Goal: Task Accomplishment & Management: Complete application form

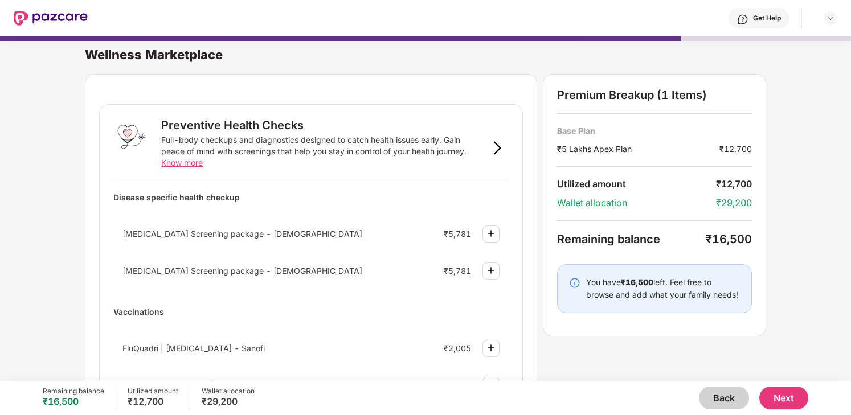
scroll to position [707, 0]
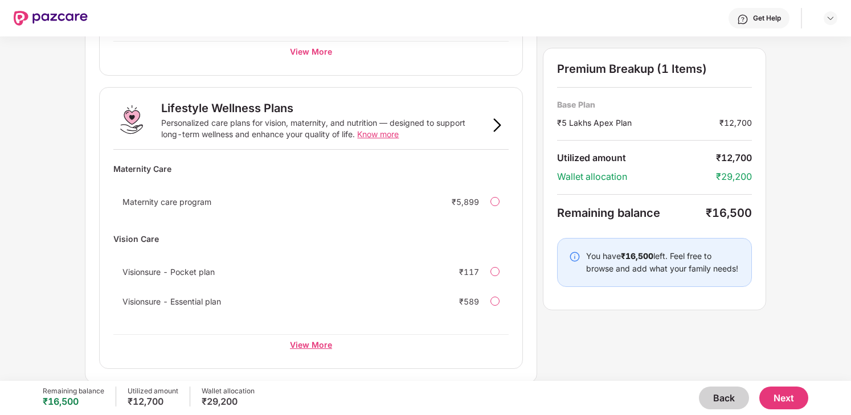
click at [310, 345] on div "View More" at bounding box center [310, 344] width 395 height 21
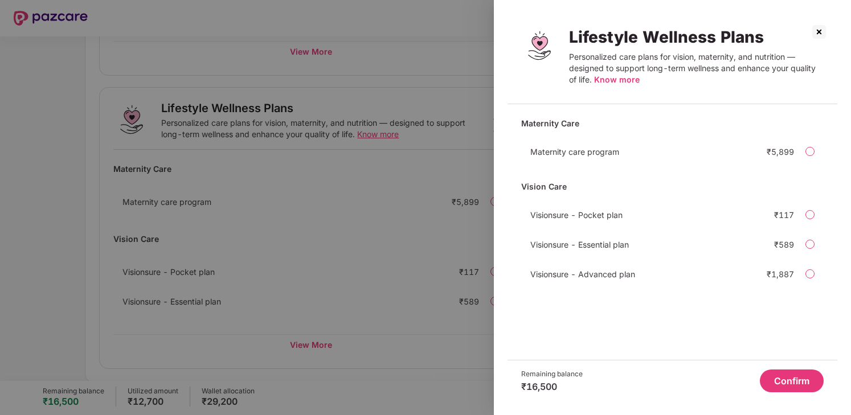
click at [818, 24] on img at bounding box center [819, 32] width 18 height 18
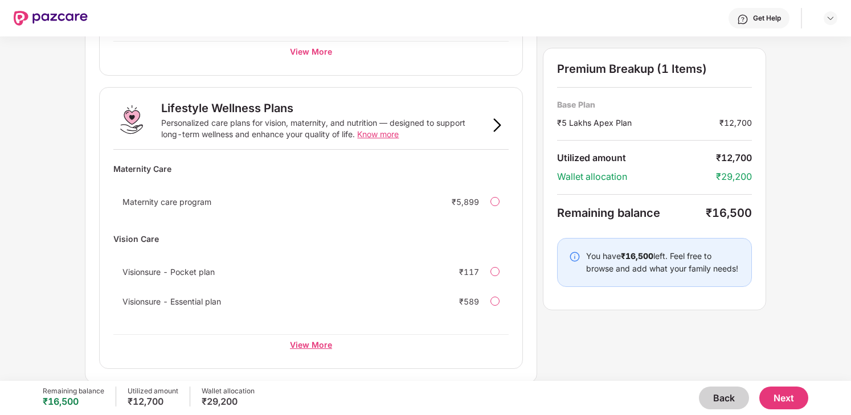
click at [304, 344] on div "View More" at bounding box center [310, 344] width 395 height 21
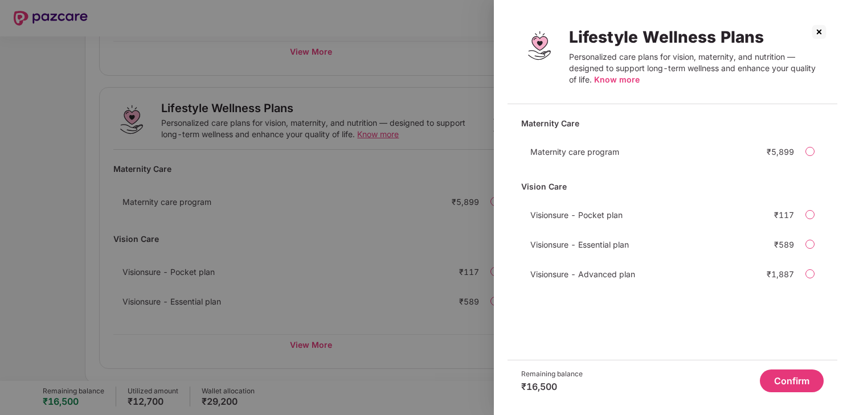
click at [626, 285] on div "Maternity Care Maternity care program ₹5,899 Vision Care Visionsure - Pocket pl…" at bounding box center [673, 236] width 330 height 247
click at [615, 79] on span "Know more" at bounding box center [617, 80] width 46 height 10
click at [817, 30] on img at bounding box center [819, 32] width 18 height 18
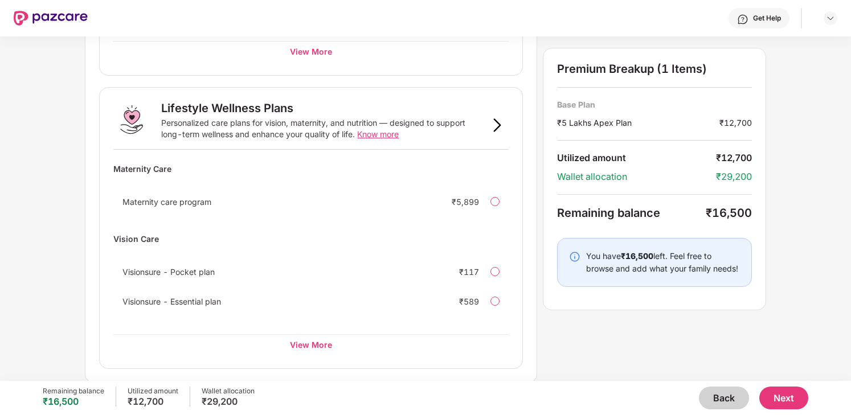
click at [715, 395] on button "Back" at bounding box center [724, 398] width 50 height 23
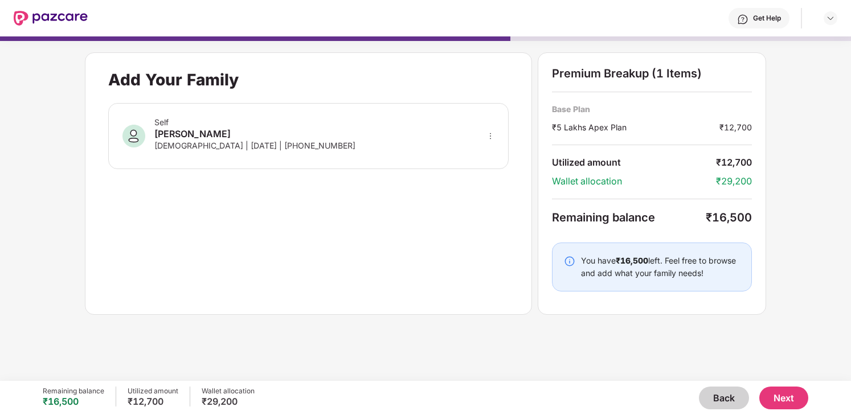
scroll to position [0, 0]
click at [715, 395] on button "Back" at bounding box center [724, 398] width 50 height 23
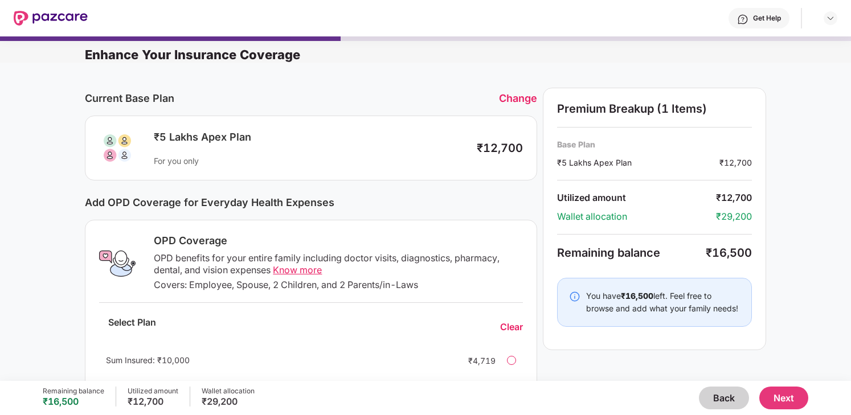
click at [715, 395] on button "Back" at bounding box center [724, 398] width 50 height 23
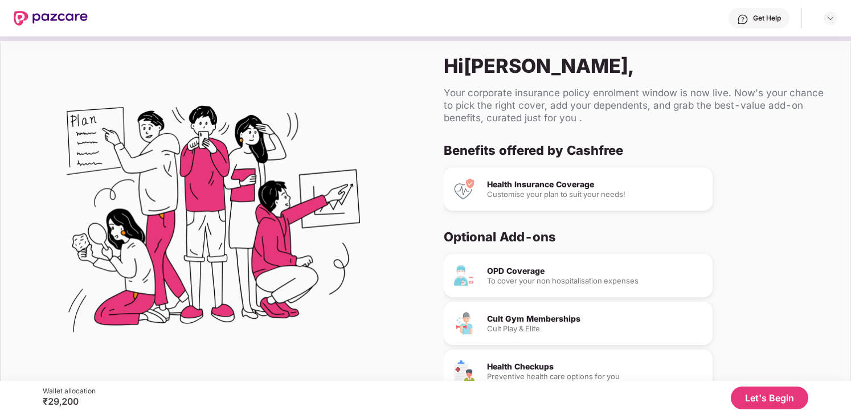
click at [764, 400] on button "Let's Begin" at bounding box center [769, 398] width 77 height 23
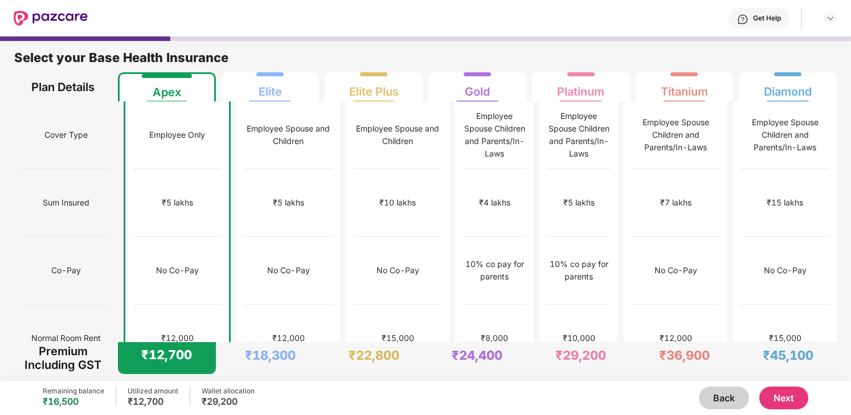
click at [786, 393] on button "Next" at bounding box center [784, 398] width 49 height 23
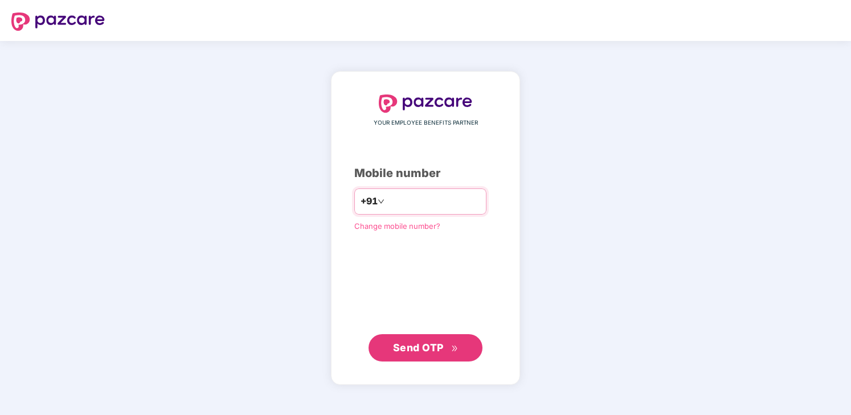
click at [441, 205] on input "number" at bounding box center [433, 202] width 93 height 18
type input "**********"
click at [444, 351] on span "Send OTP" at bounding box center [426, 348] width 66 height 16
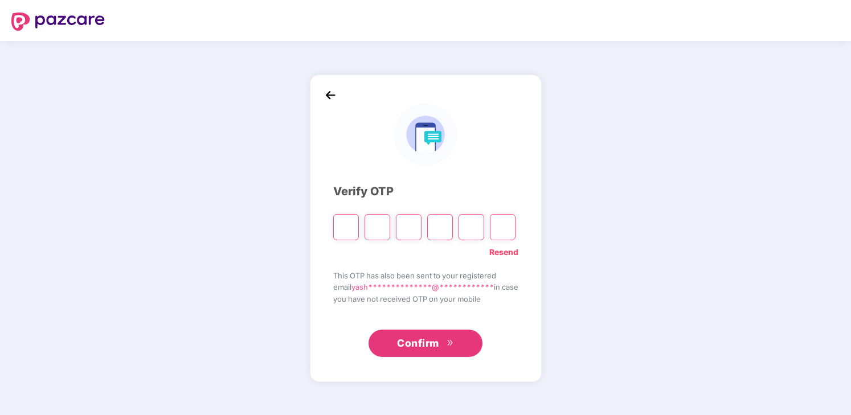
type input "*"
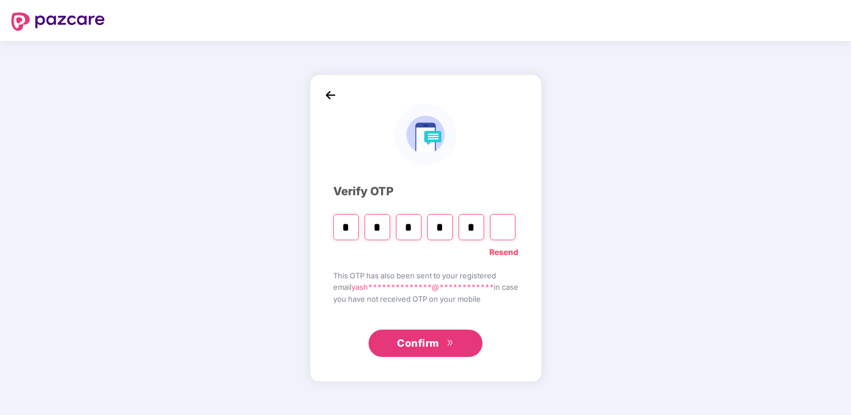
type input "*"
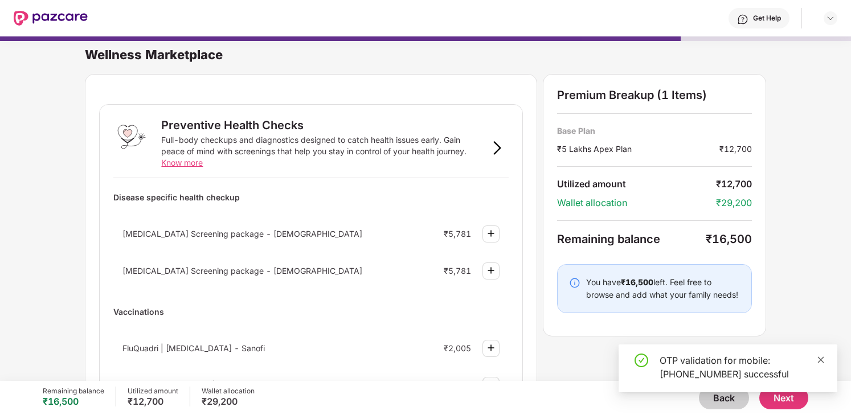
click at [822, 357] on icon "close" at bounding box center [821, 360] width 8 height 8
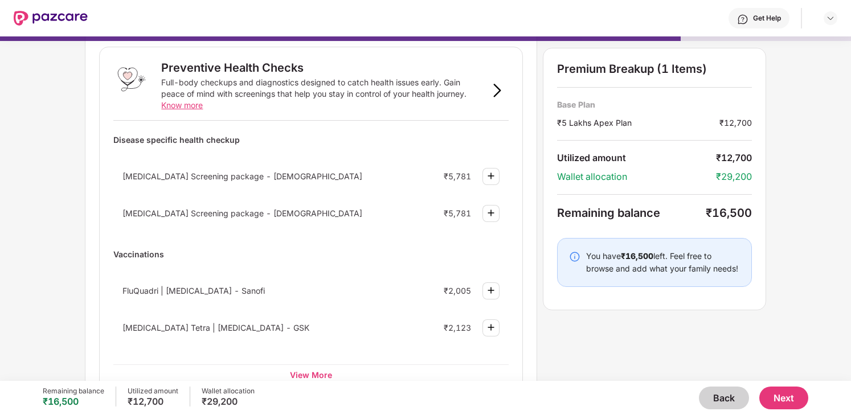
scroll to position [58, 0]
click at [737, 391] on button "Back" at bounding box center [724, 398] width 50 height 23
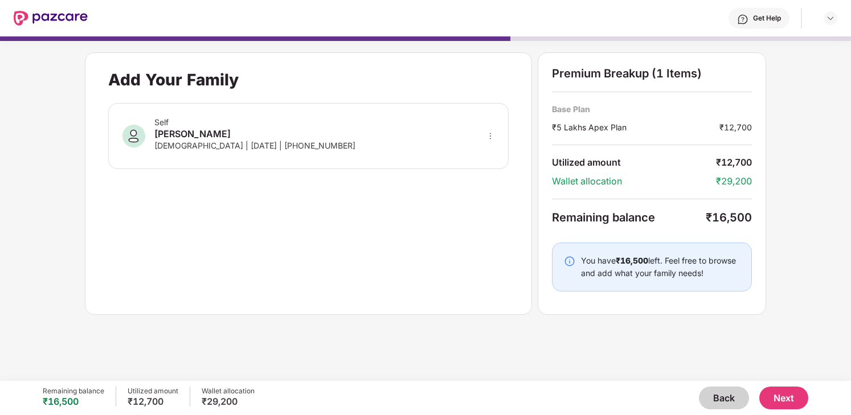
click at [732, 405] on button "Back" at bounding box center [724, 398] width 50 height 23
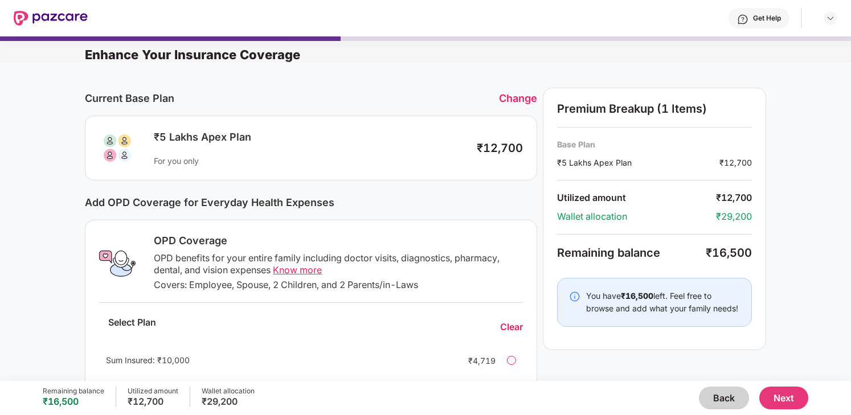
click at [735, 403] on button "Back" at bounding box center [724, 398] width 50 height 23
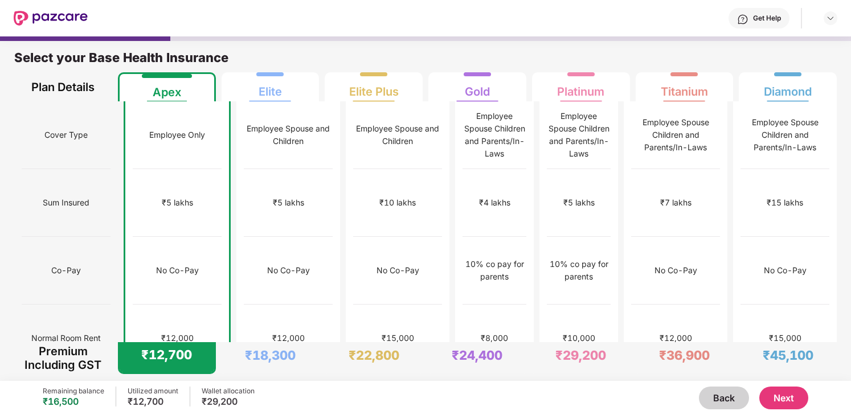
click at [776, 399] on button "Next" at bounding box center [784, 398] width 49 height 23
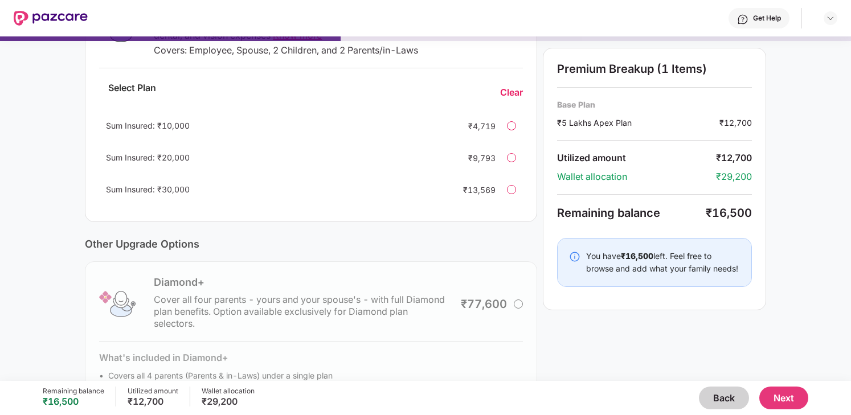
scroll to position [296, 0]
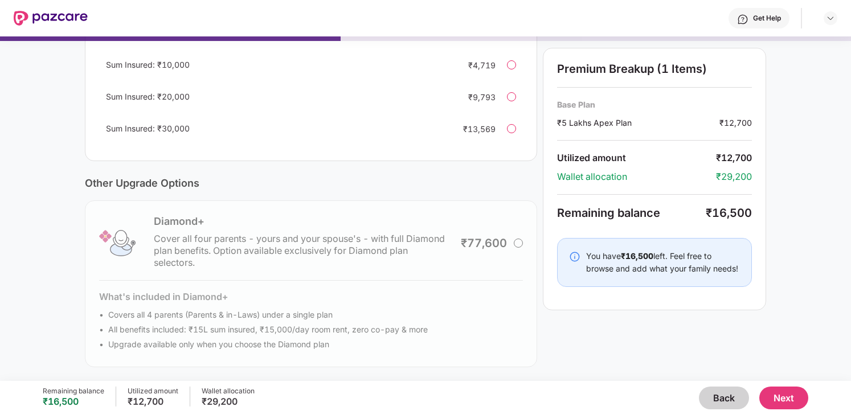
click at [782, 399] on button "Next" at bounding box center [784, 398] width 49 height 23
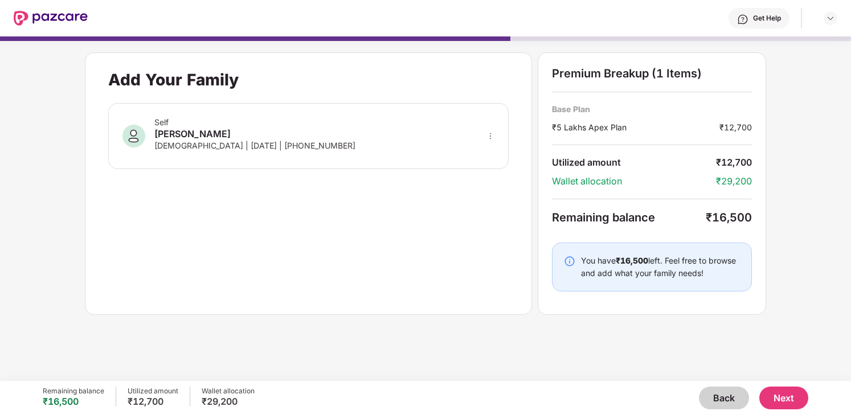
click at [792, 398] on button "Next" at bounding box center [784, 398] width 49 height 23
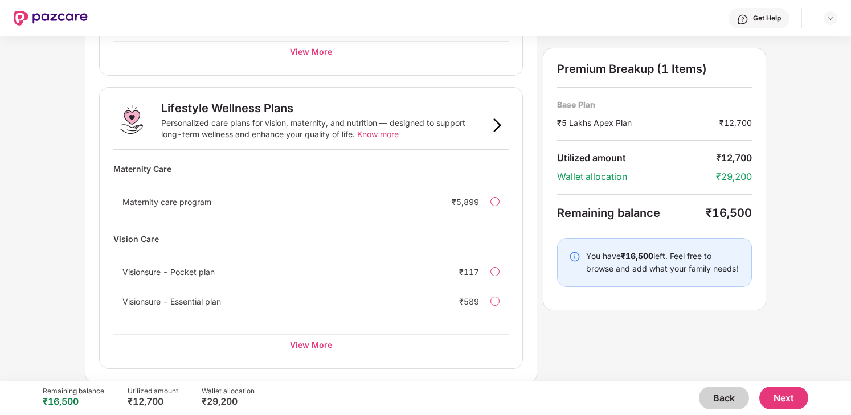
scroll to position [707, 0]
click at [322, 349] on div "View More" at bounding box center [310, 344] width 395 height 21
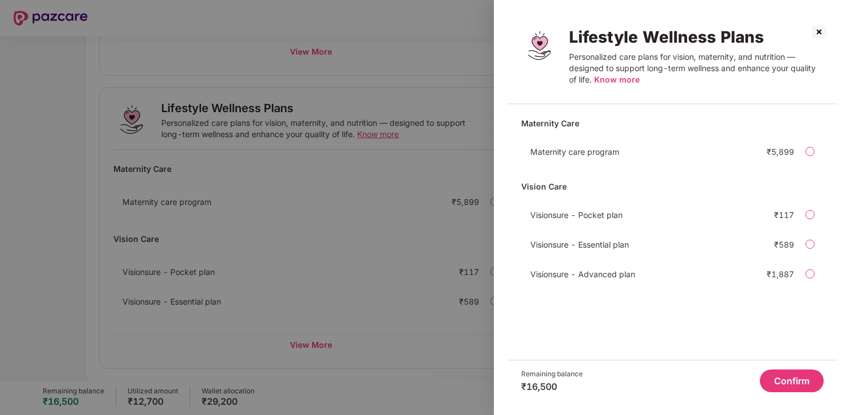
click at [824, 28] on img at bounding box center [819, 32] width 18 height 18
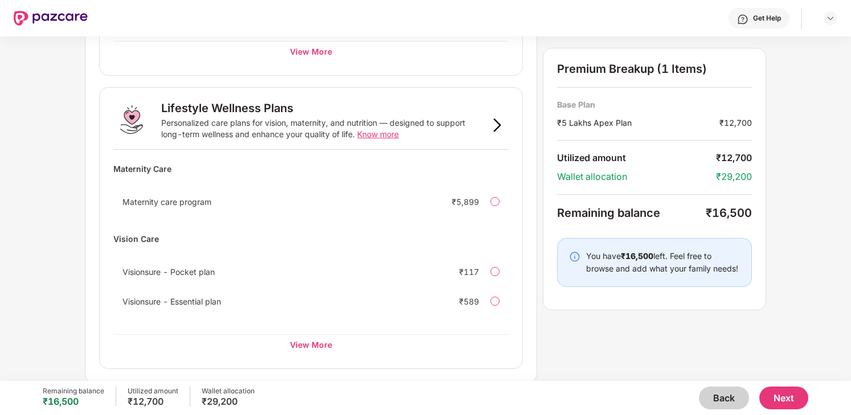
click at [631, 309] on div "Premium Breakup (1 Items) Base Plan ₹5 Lakhs Apex Plan ₹12,700 Utilized amount …" at bounding box center [654, 179] width 223 height 263
click at [777, 391] on button "Next" at bounding box center [784, 398] width 49 height 23
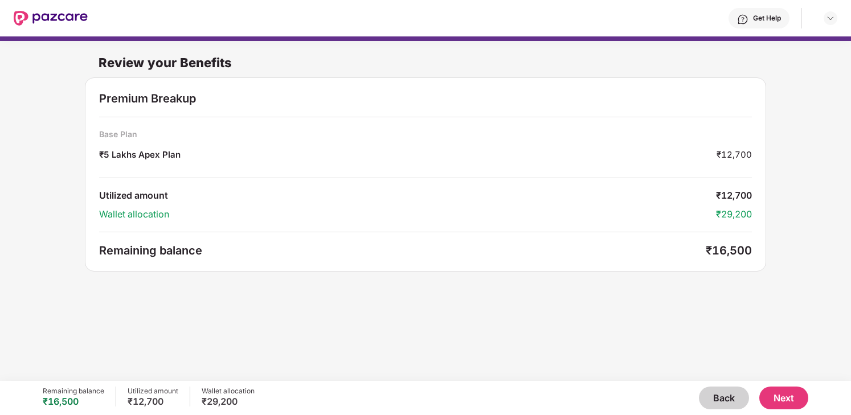
click at [731, 397] on button "Back" at bounding box center [724, 398] width 50 height 23
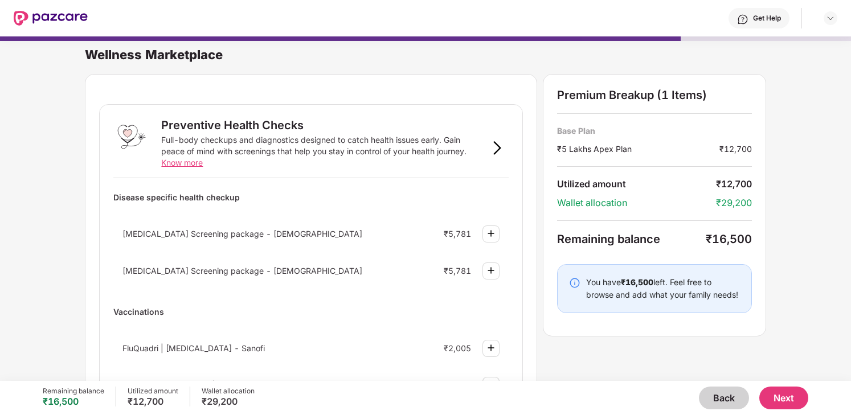
click at [731, 397] on button "Back" at bounding box center [724, 398] width 50 height 23
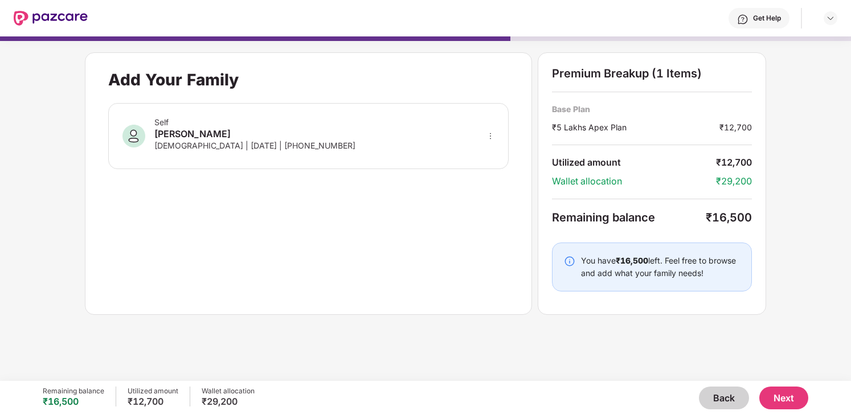
click at [782, 395] on button "Next" at bounding box center [784, 398] width 49 height 23
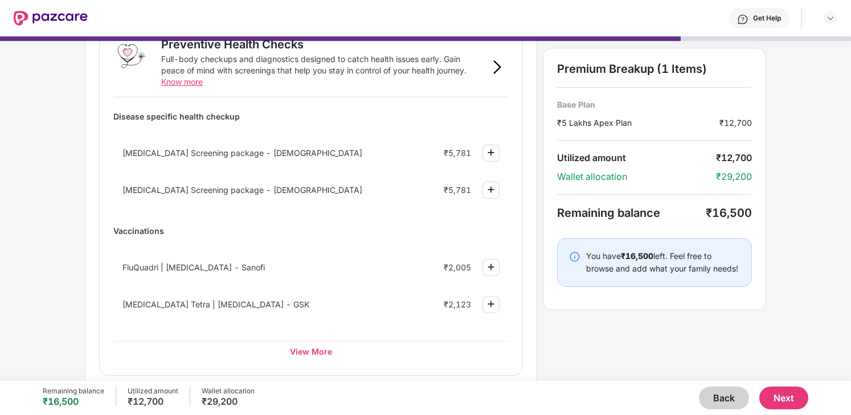
scroll to position [81, 0]
click at [494, 152] on img at bounding box center [491, 152] width 14 height 14
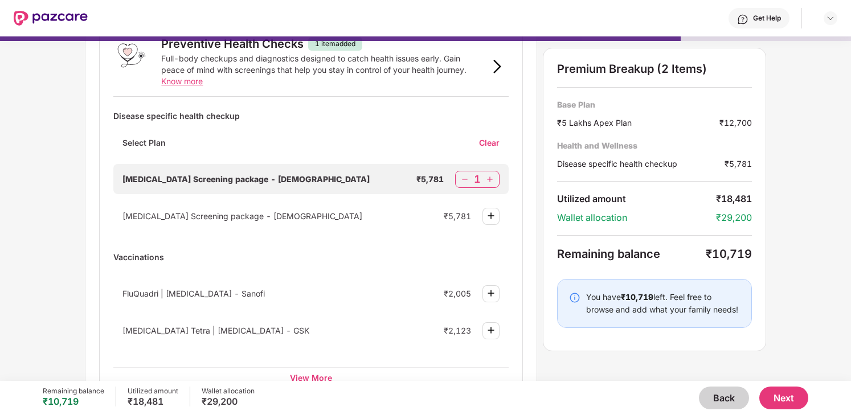
click at [494, 215] on img at bounding box center [491, 216] width 14 height 14
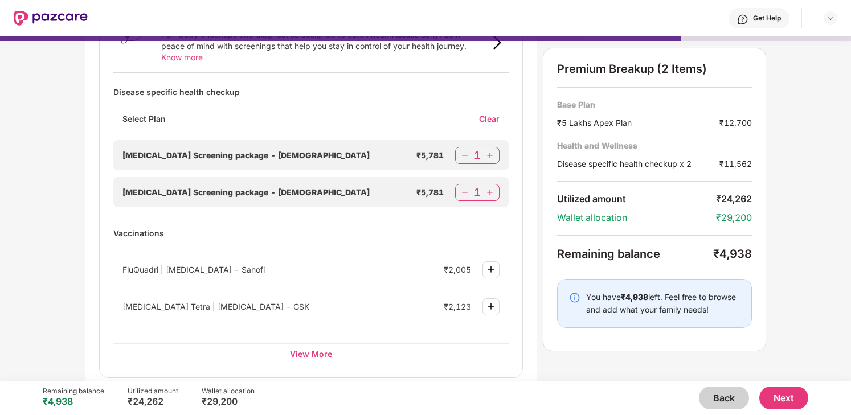
scroll to position [113, 0]
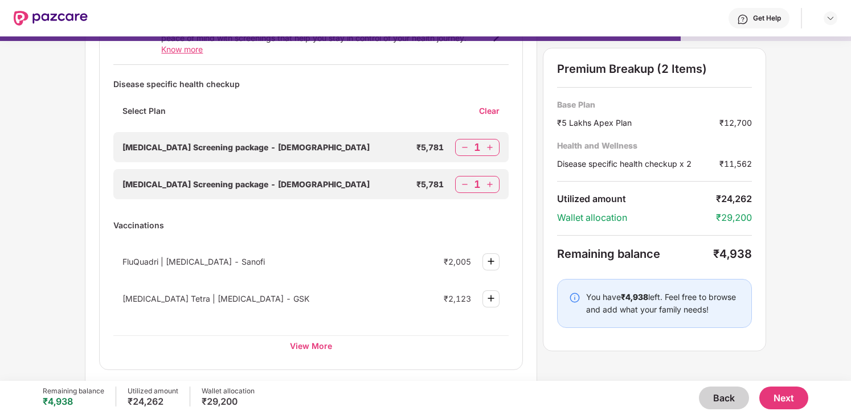
click at [468, 146] on img at bounding box center [464, 147] width 11 height 11
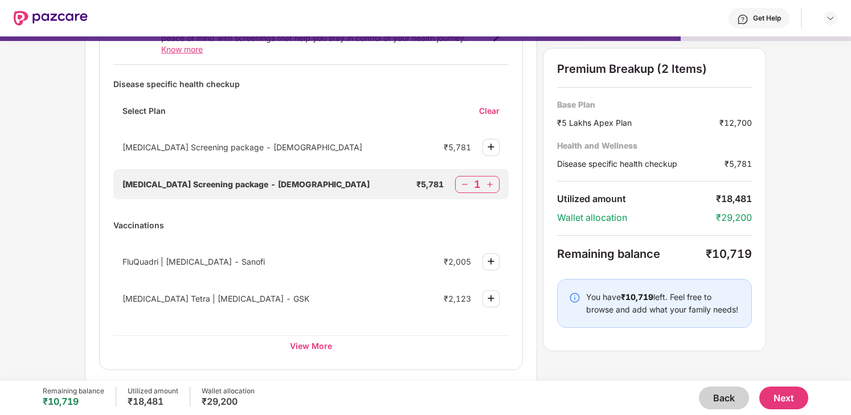
click at [466, 183] on img at bounding box center [464, 184] width 11 height 11
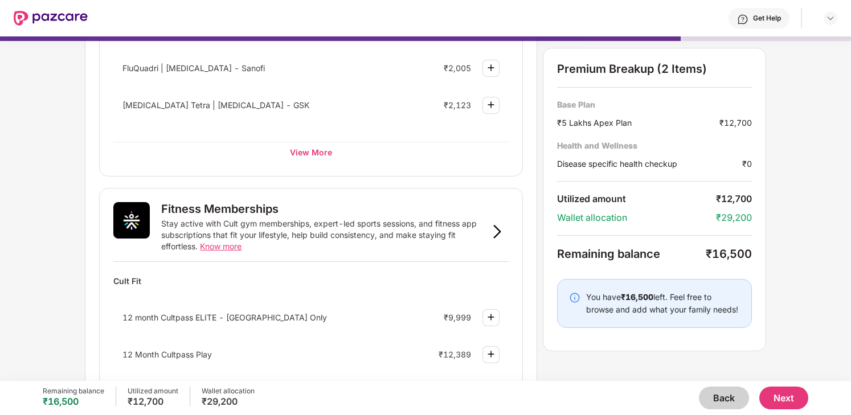
scroll to position [295, 0]
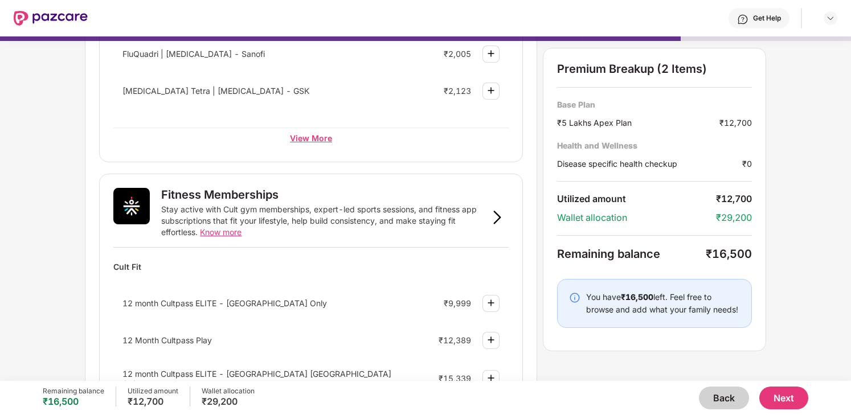
click at [316, 137] on div "View More" at bounding box center [310, 138] width 395 height 21
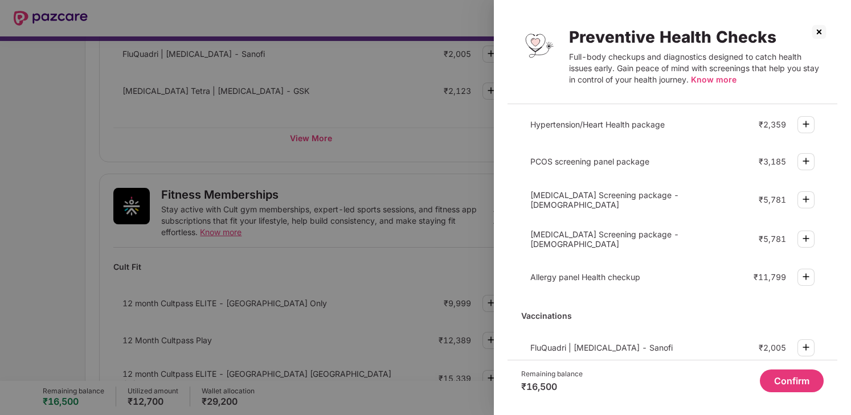
scroll to position [0, 0]
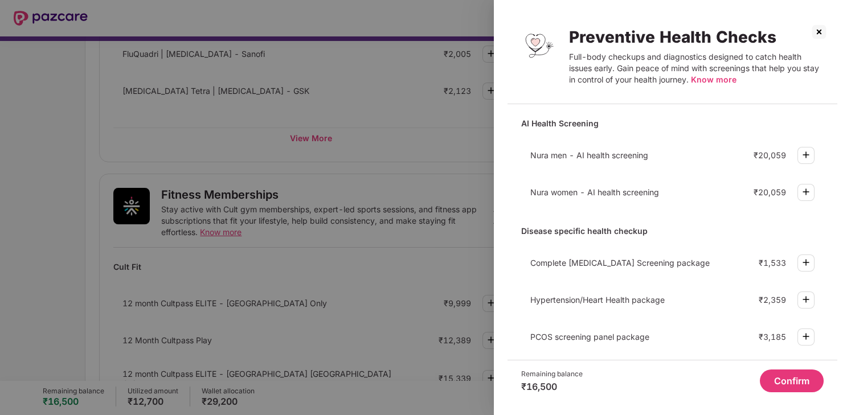
click at [821, 32] on img at bounding box center [819, 32] width 18 height 18
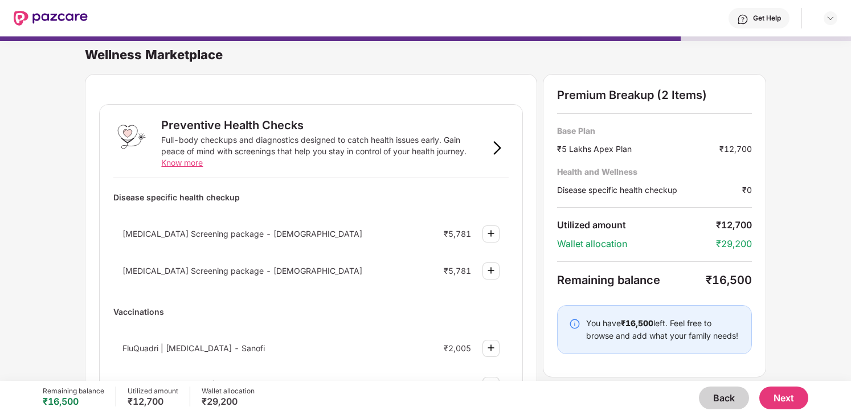
click at [710, 401] on button "Back" at bounding box center [724, 398] width 50 height 23
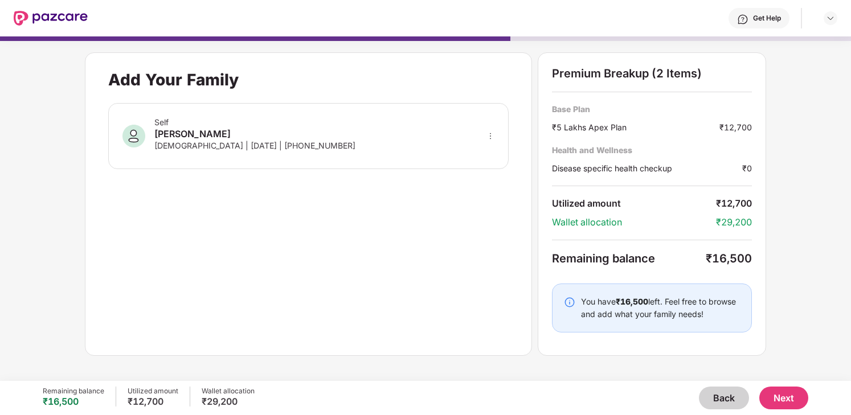
click at [710, 401] on button "Back" at bounding box center [724, 398] width 50 height 23
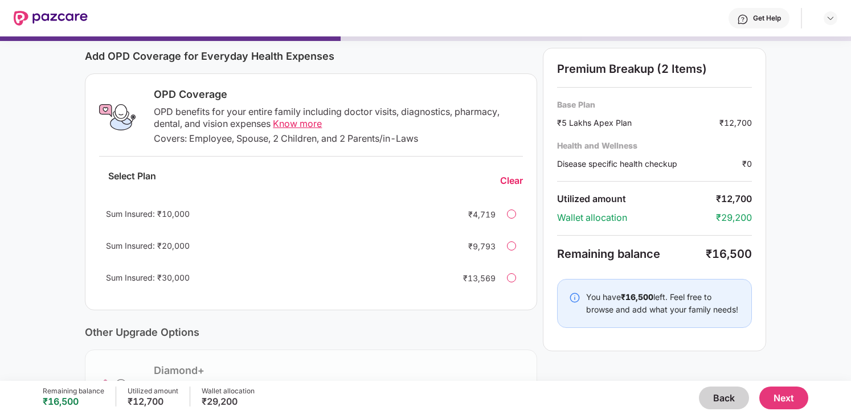
scroll to position [137, 0]
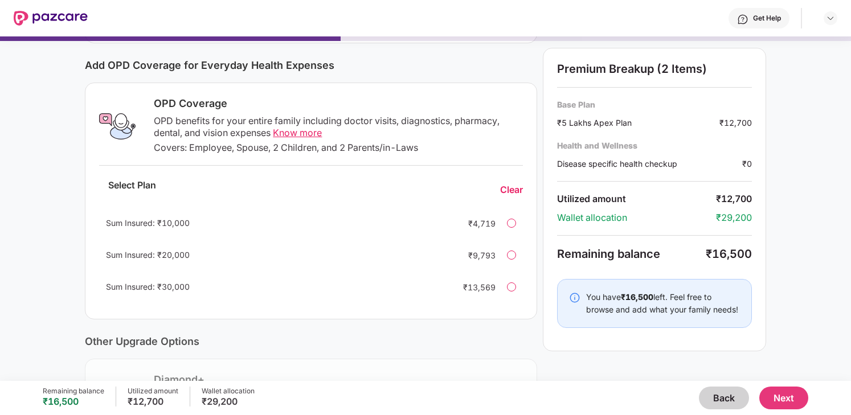
click at [312, 132] on span "Know more" at bounding box center [297, 132] width 49 height 11
click at [513, 226] on div at bounding box center [511, 223] width 9 height 9
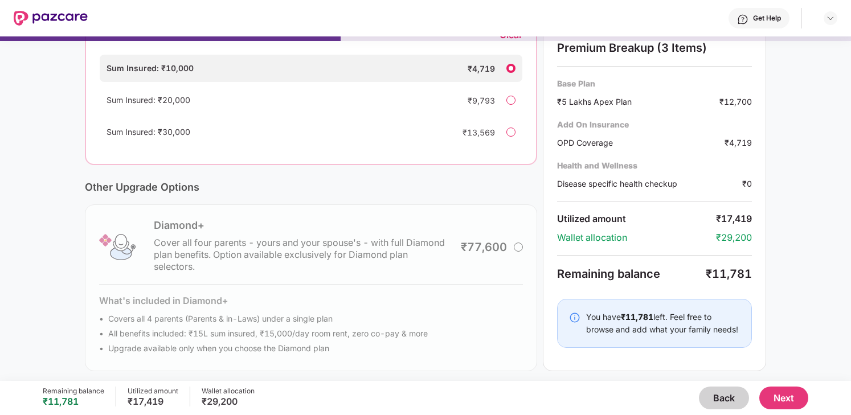
scroll to position [297, 0]
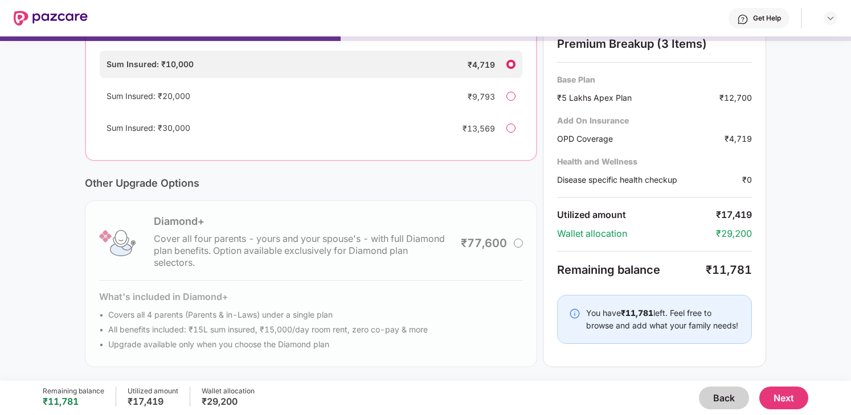
click at [801, 394] on button "Next" at bounding box center [784, 398] width 49 height 23
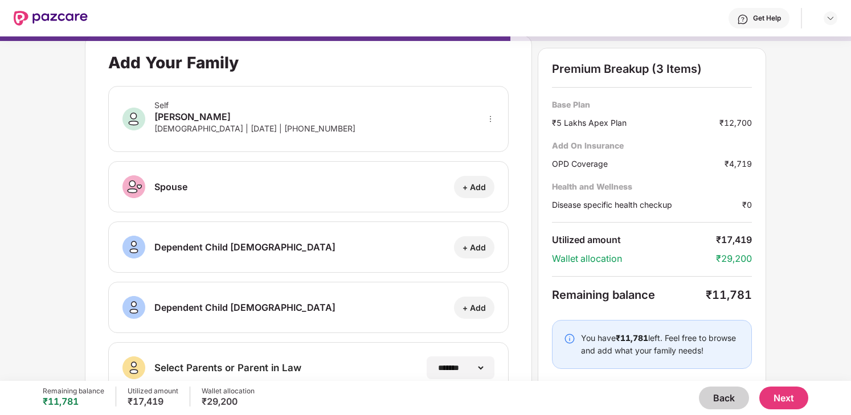
scroll to position [0, 0]
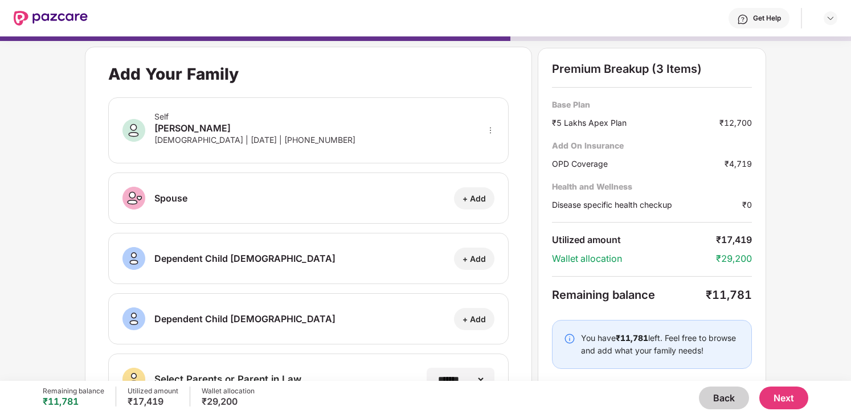
click at [470, 197] on div "+ Add" at bounding box center [474, 198] width 23 height 11
select select "****"
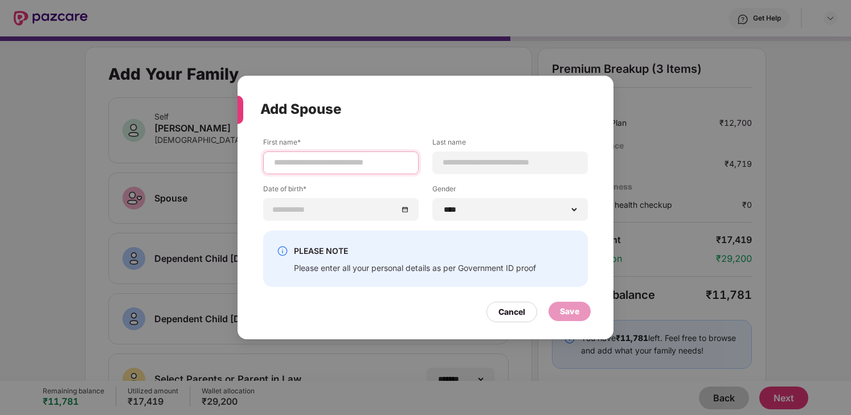
click at [326, 163] on input at bounding box center [341, 163] width 136 height 12
drag, startPoint x: 342, startPoint y: 165, endPoint x: 316, endPoint y: 165, distance: 26.2
click at [316, 165] on input "**********" at bounding box center [341, 163] width 136 height 12
type input "*********"
click at [462, 157] on input at bounding box center [510, 163] width 136 height 12
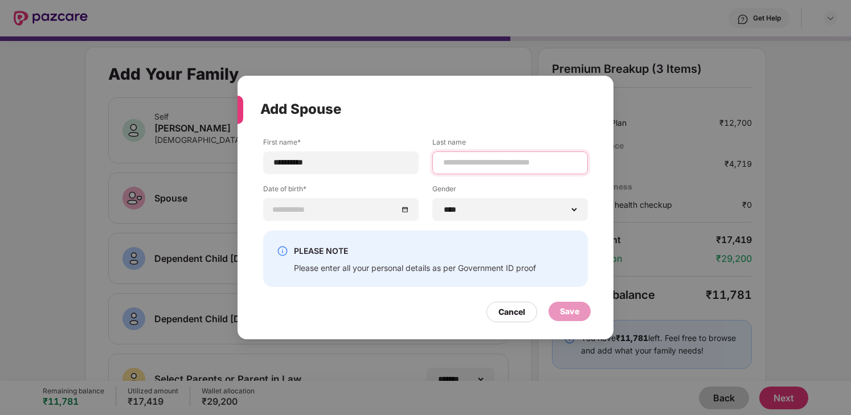
paste input "***"
type input "***"
click at [359, 218] on div at bounding box center [341, 209] width 156 height 23
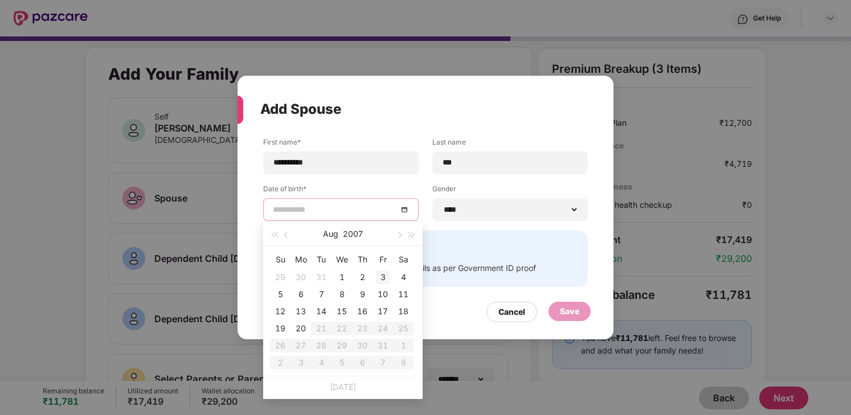
type input "**********"
click at [352, 233] on button "2007" at bounding box center [353, 234] width 20 height 23
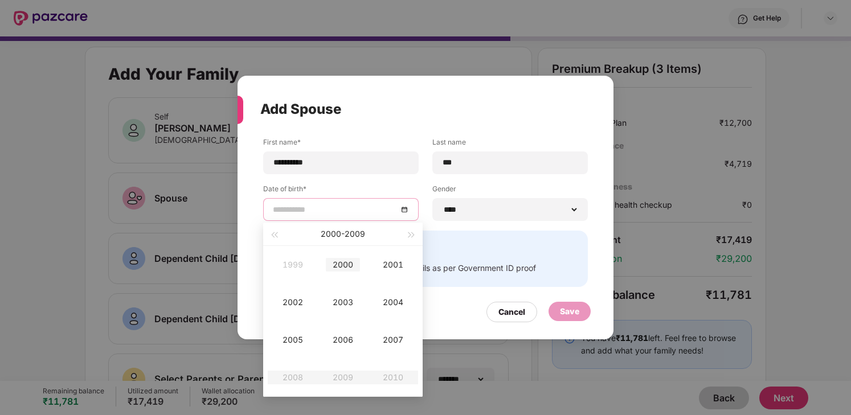
type input "**********"
click at [272, 236] on button "button" at bounding box center [274, 234] width 13 height 23
type input "**********"
click at [353, 303] on div "1993" at bounding box center [343, 303] width 34 height 14
type input "**********"
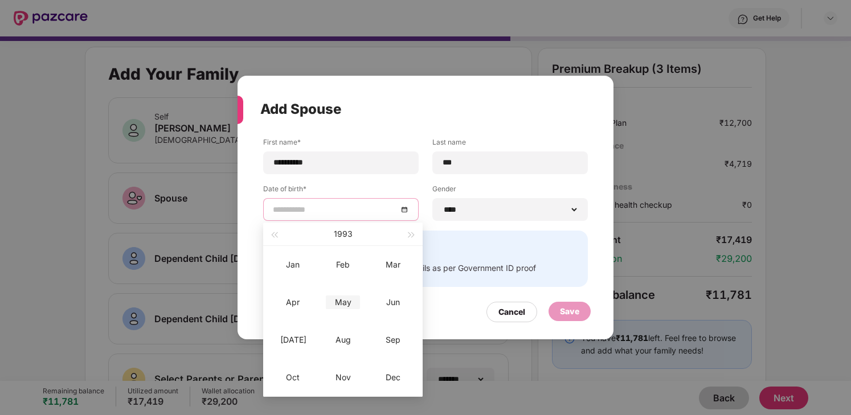
click at [352, 307] on div "May" at bounding box center [343, 303] width 34 height 14
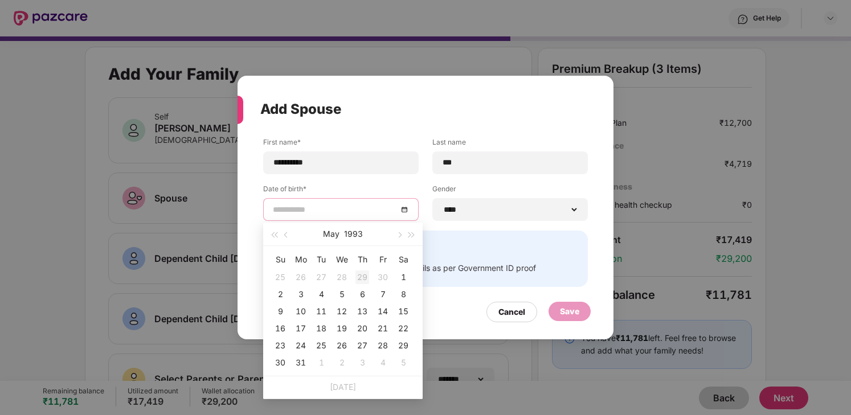
type input "**********"
click at [303, 365] on div "31" at bounding box center [301, 363] width 14 height 14
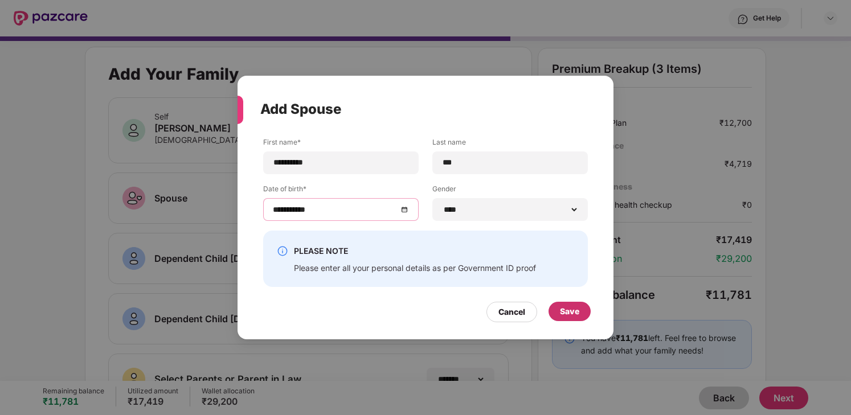
click at [587, 315] on div "Save" at bounding box center [570, 311] width 42 height 19
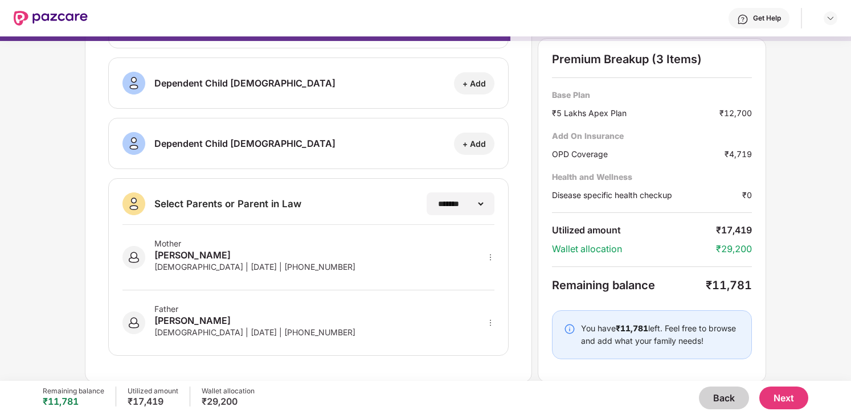
scroll to position [187, 0]
click at [485, 198] on div "**********" at bounding box center [460, 202] width 69 height 23
click at [478, 204] on select "**********" at bounding box center [460, 202] width 50 height 9
click at [785, 393] on button "Next" at bounding box center [784, 398] width 49 height 23
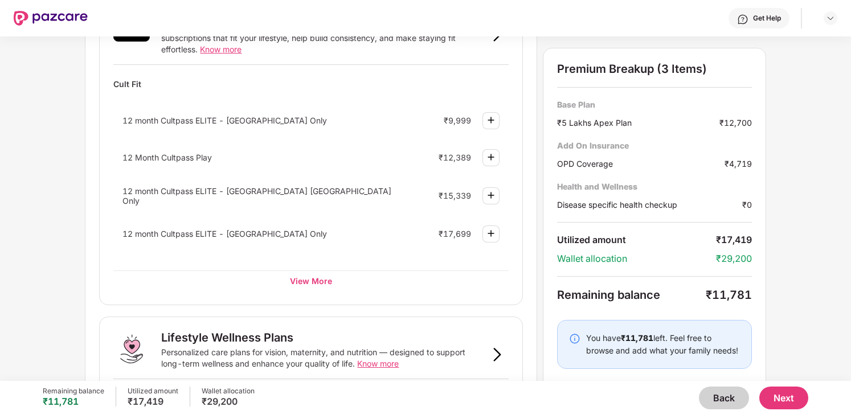
scroll to position [485, 0]
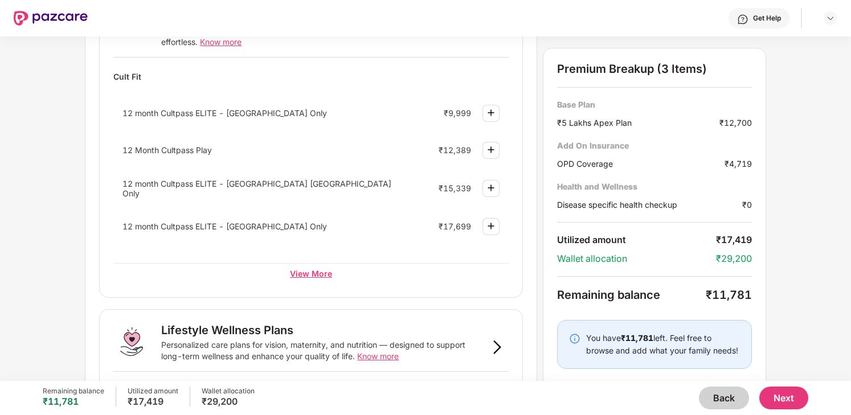
click at [306, 275] on div "View More" at bounding box center [310, 273] width 395 height 21
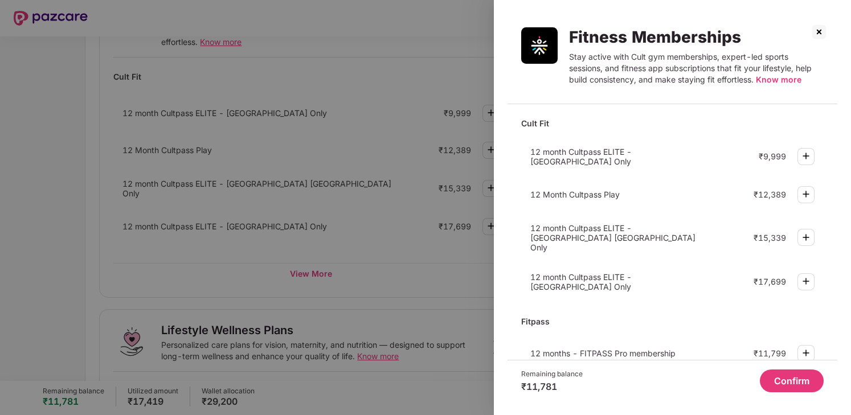
scroll to position [19, 0]
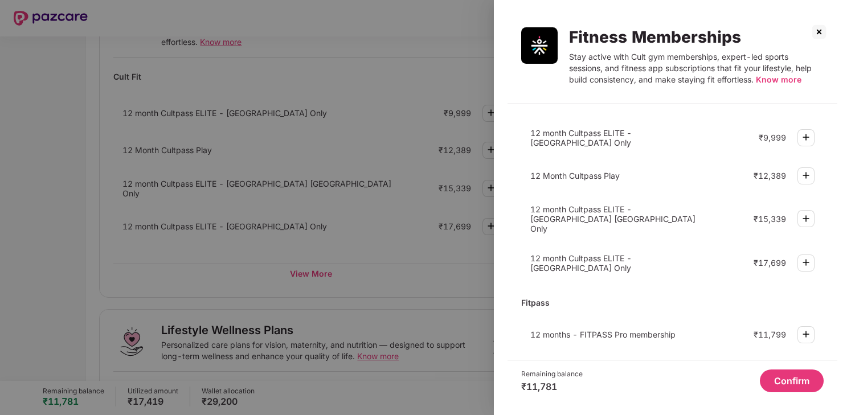
click at [818, 36] on img at bounding box center [819, 32] width 18 height 18
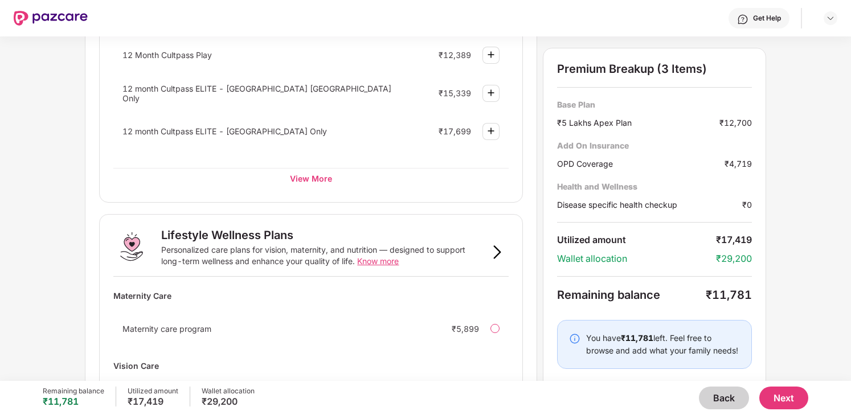
scroll to position [707, 0]
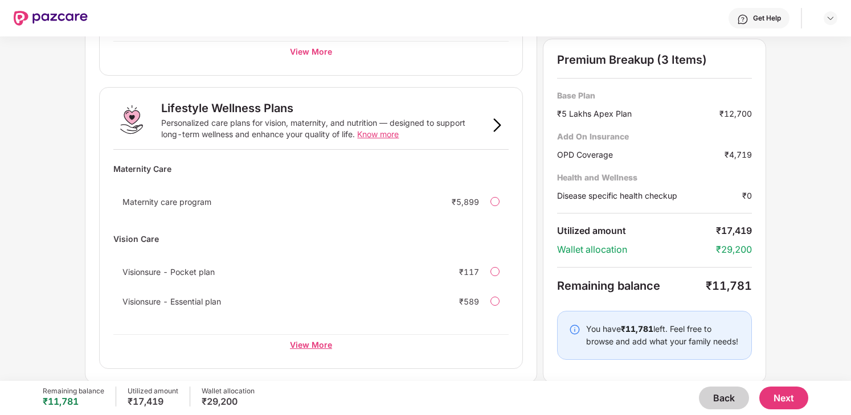
click at [316, 342] on div "View More" at bounding box center [310, 344] width 395 height 21
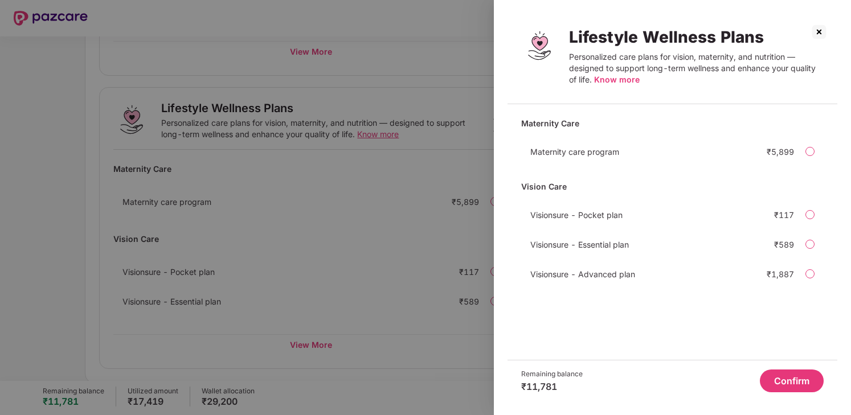
click at [814, 25] on img at bounding box center [819, 32] width 18 height 18
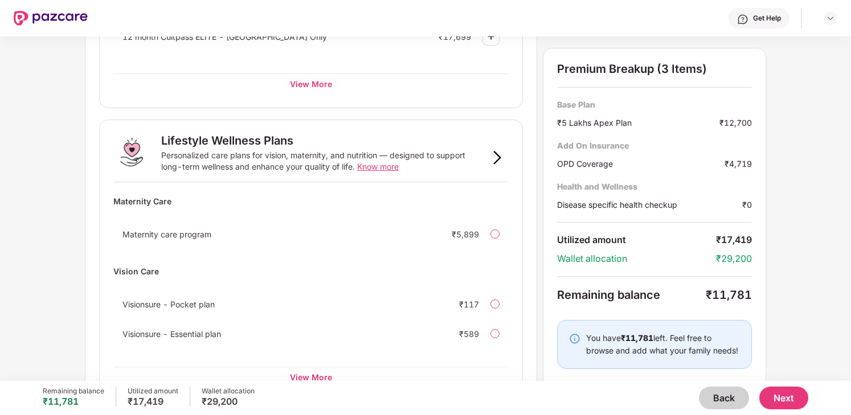
scroll to position [707, 0]
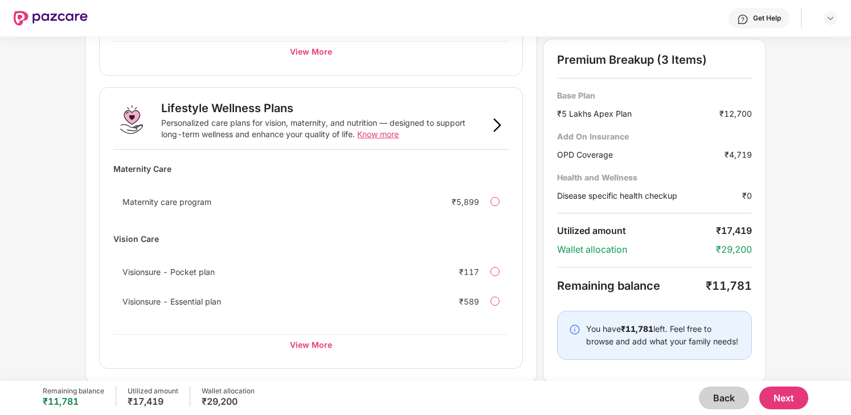
click at [794, 402] on button "Next" at bounding box center [784, 398] width 49 height 23
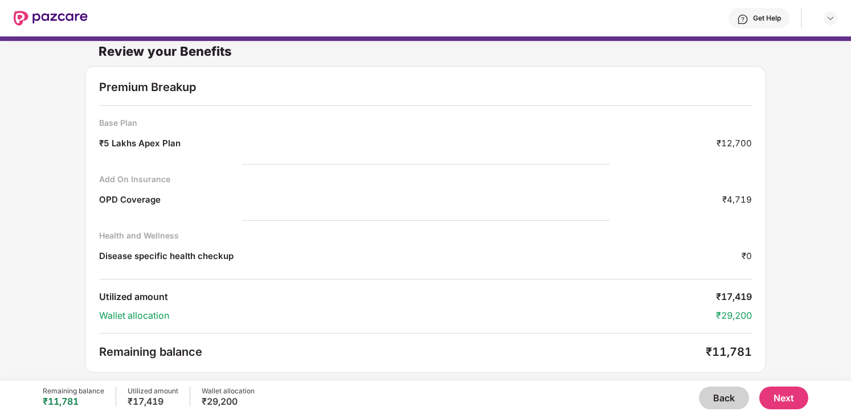
scroll to position [0, 0]
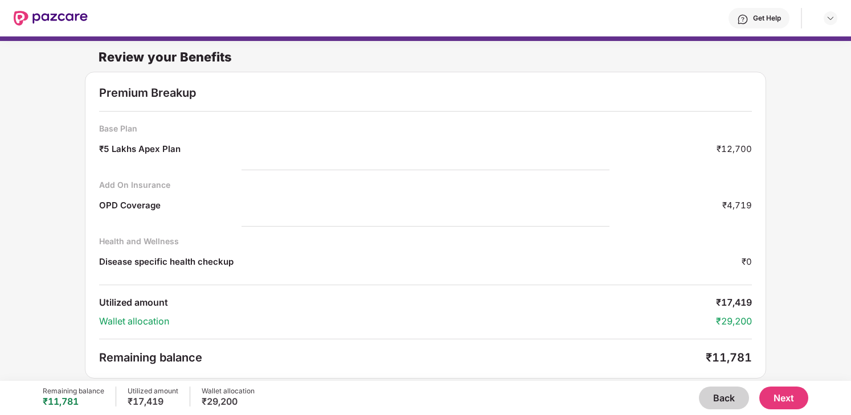
click at [717, 395] on button "Back" at bounding box center [724, 398] width 50 height 23
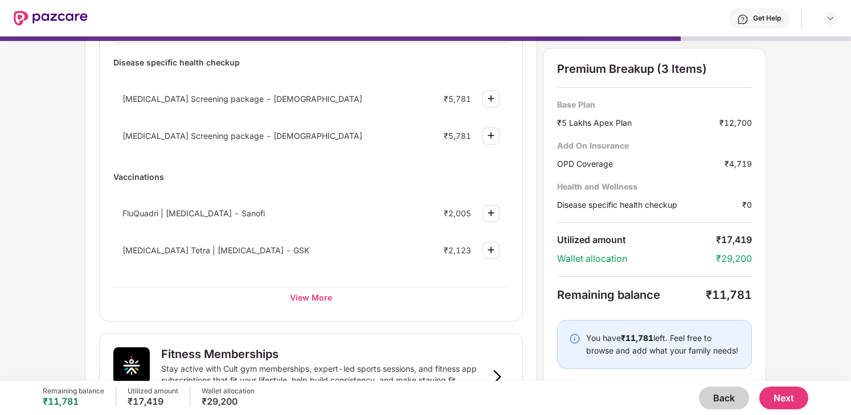
scroll to position [116, 0]
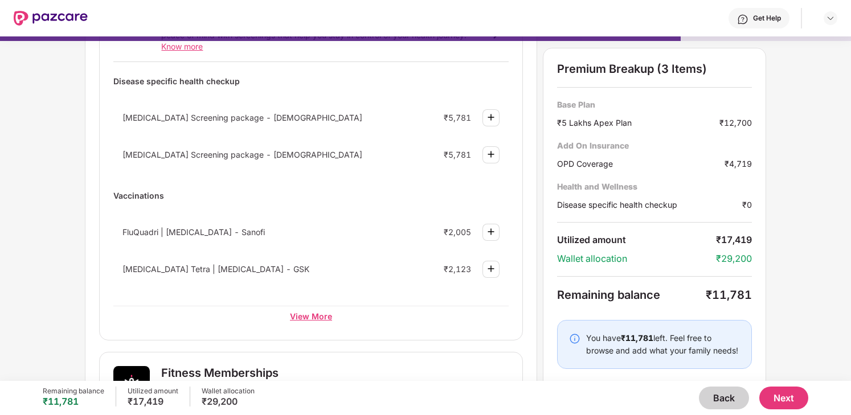
click at [315, 319] on div "View More" at bounding box center [310, 316] width 395 height 21
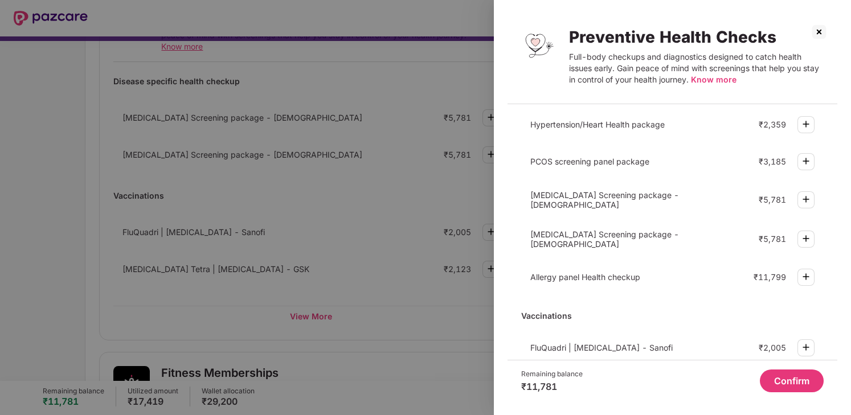
scroll to position [0, 0]
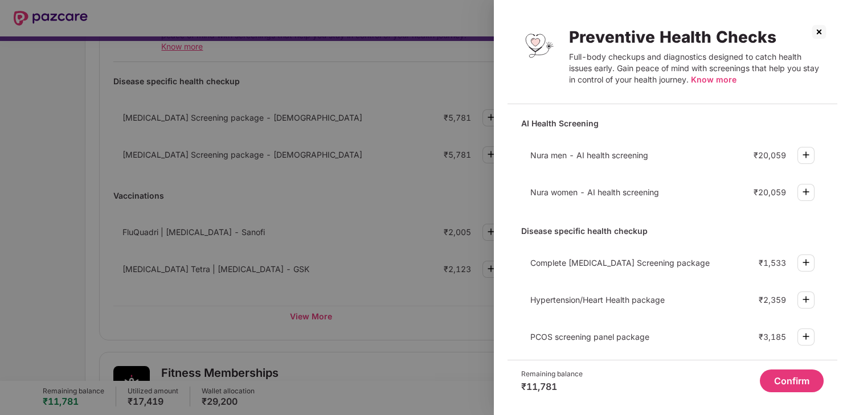
click at [817, 30] on img at bounding box center [819, 32] width 18 height 18
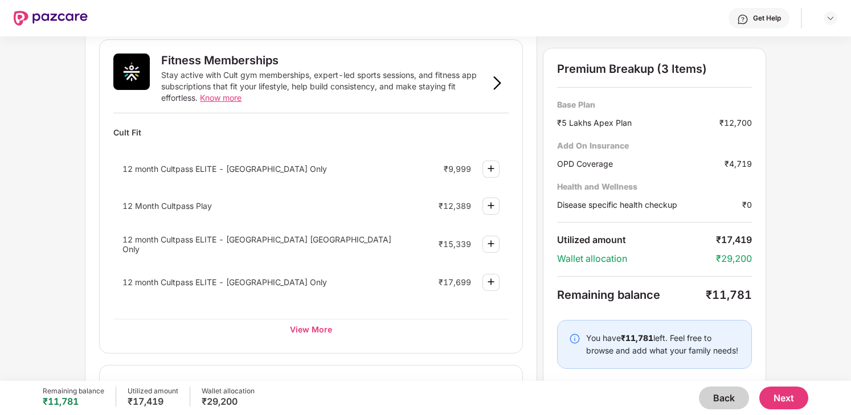
scroll to position [431, 0]
click at [495, 164] on img at bounding box center [491, 167] width 14 height 14
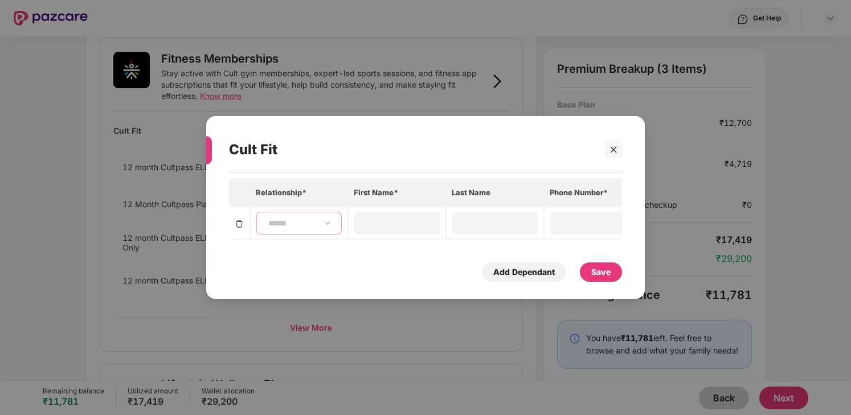
click at [300, 219] on select "**********" at bounding box center [299, 223] width 66 height 9
select select "****"
type input "********"
type input "*********"
type input "**********"
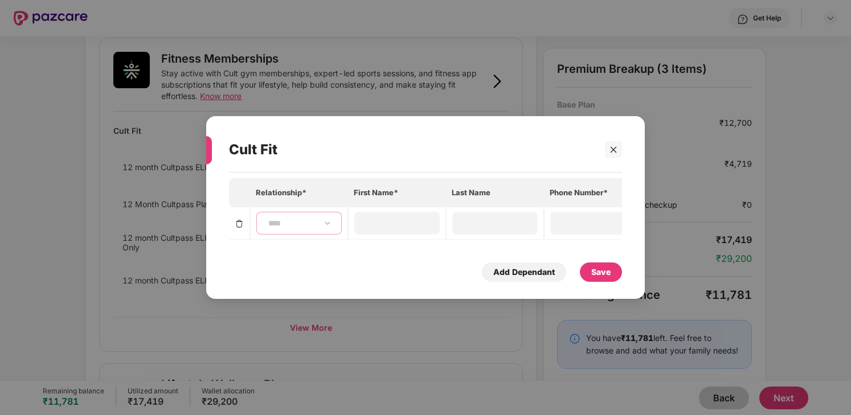
type input "**********"
click at [595, 268] on div "Save" at bounding box center [600, 272] width 19 height 13
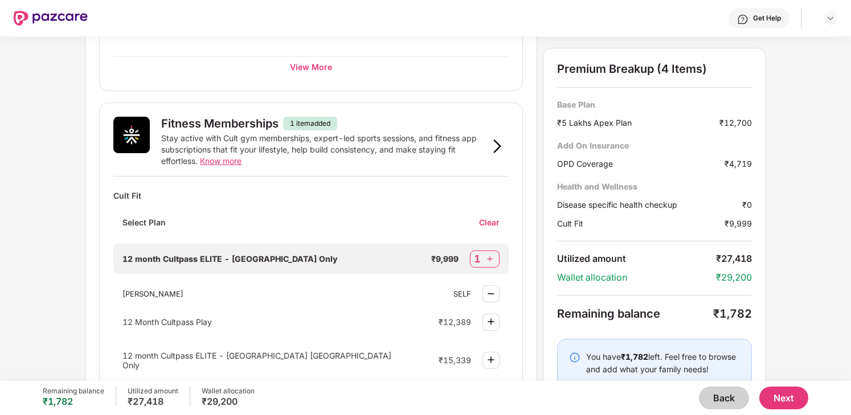
scroll to position [373, 0]
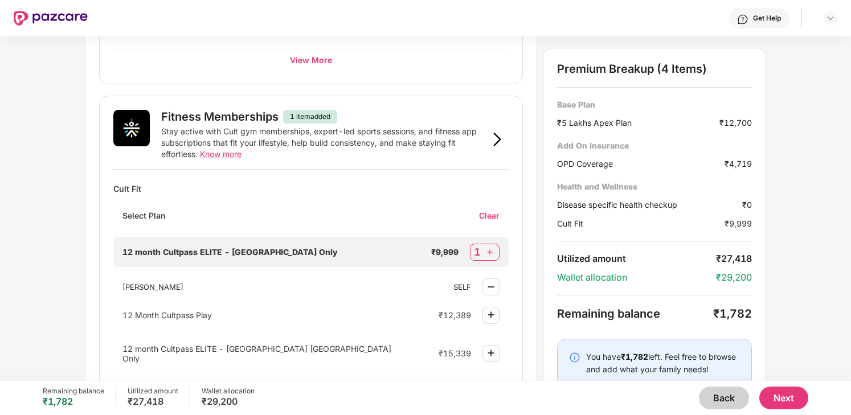
click at [496, 215] on div "Clear" at bounding box center [494, 215] width 30 height 11
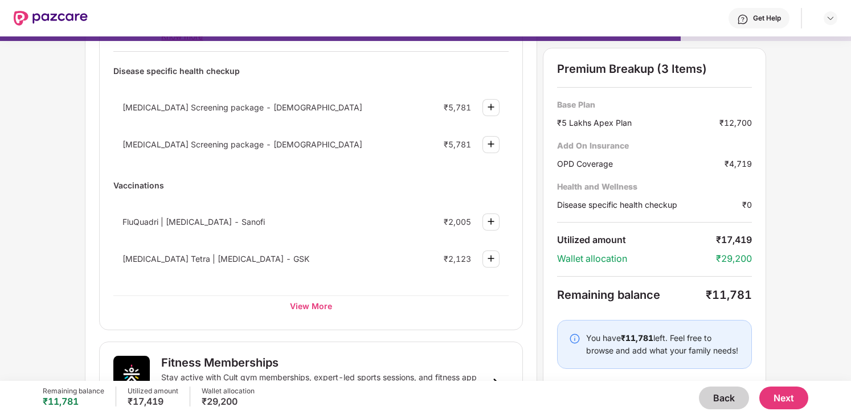
scroll to position [0, 0]
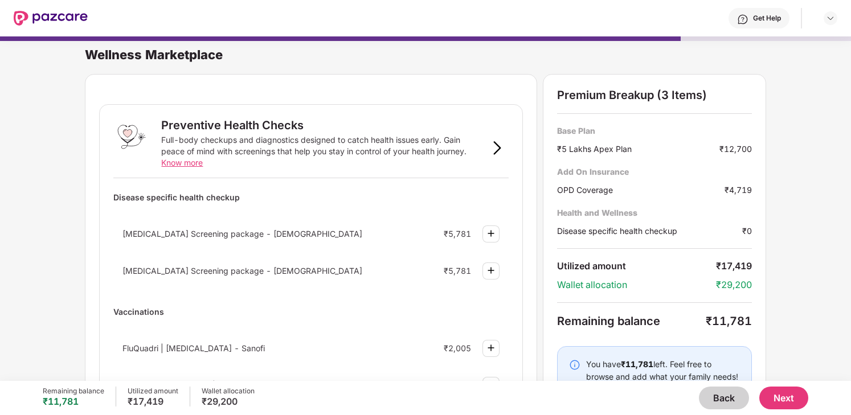
click at [494, 236] on img at bounding box center [491, 234] width 14 height 14
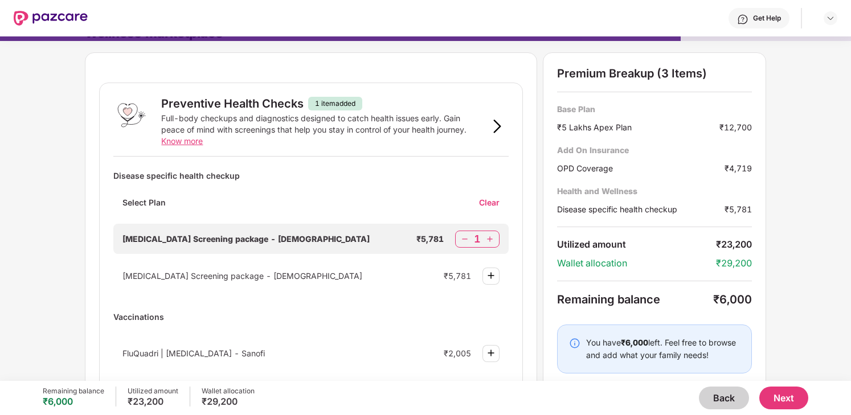
scroll to position [23, 0]
click at [490, 276] on img at bounding box center [491, 275] width 14 height 14
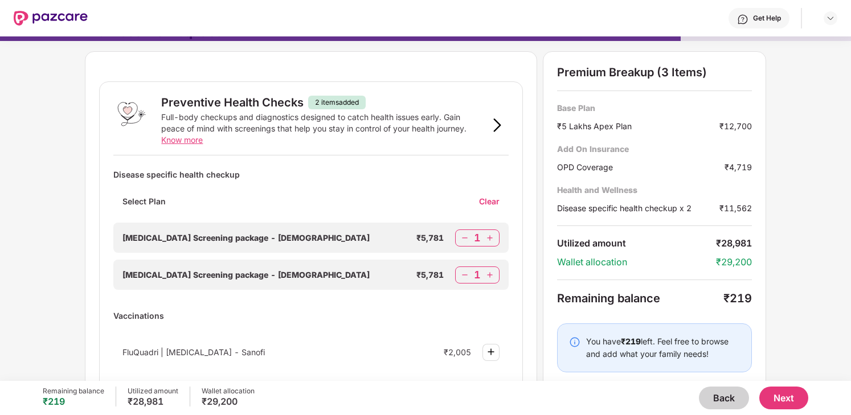
scroll to position [34, 0]
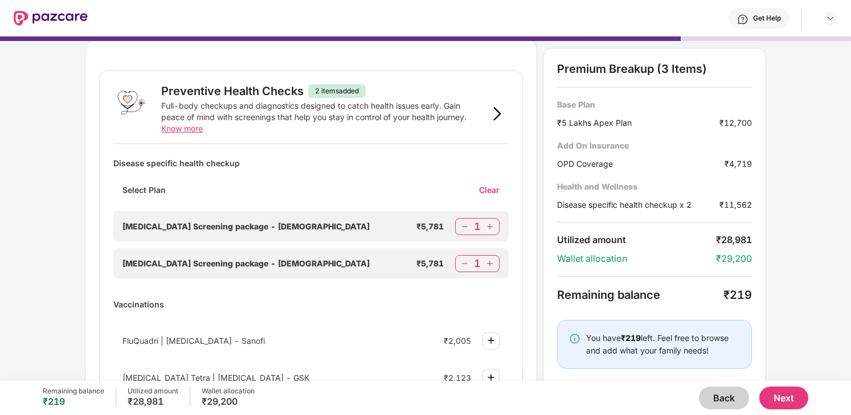
click at [795, 400] on button "Next" at bounding box center [784, 398] width 49 height 23
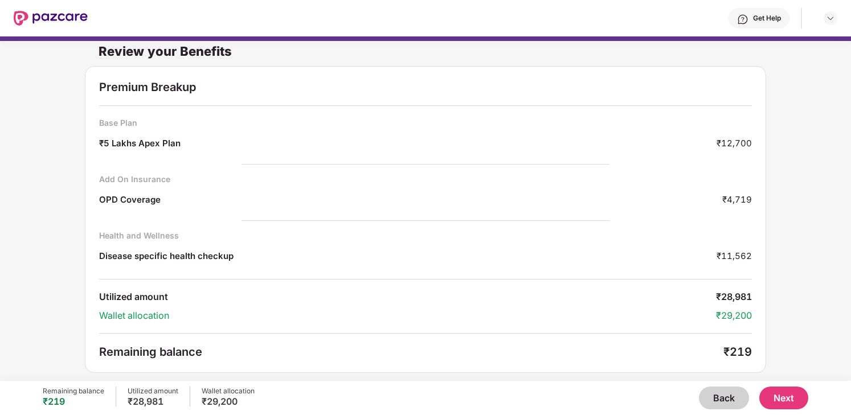
scroll to position [0, 0]
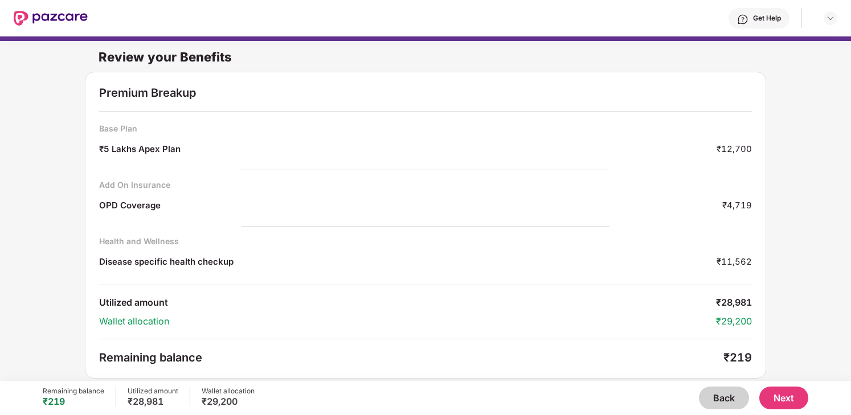
click at [718, 399] on button "Back" at bounding box center [724, 398] width 50 height 23
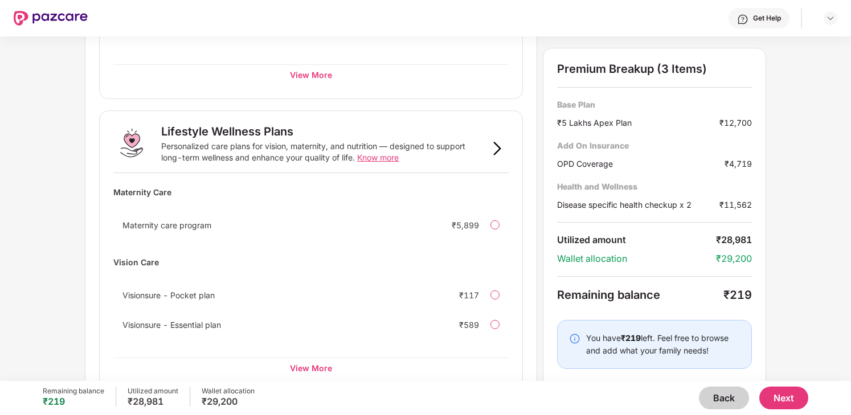
scroll to position [712, 0]
click at [316, 364] on div "View More" at bounding box center [310, 366] width 395 height 21
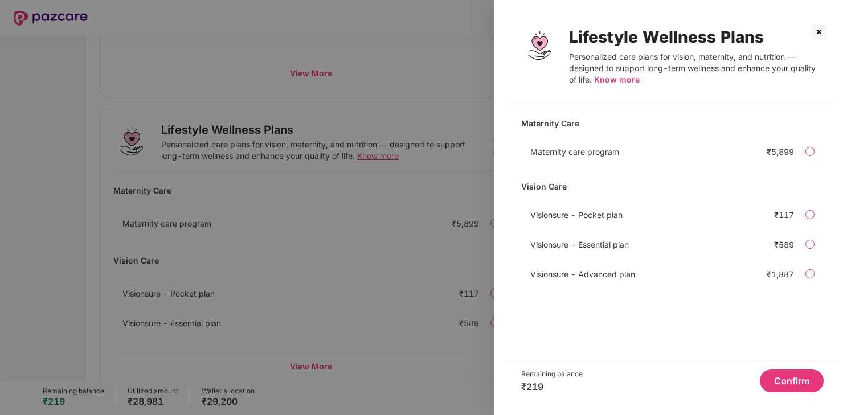
click at [825, 30] on img at bounding box center [819, 32] width 18 height 18
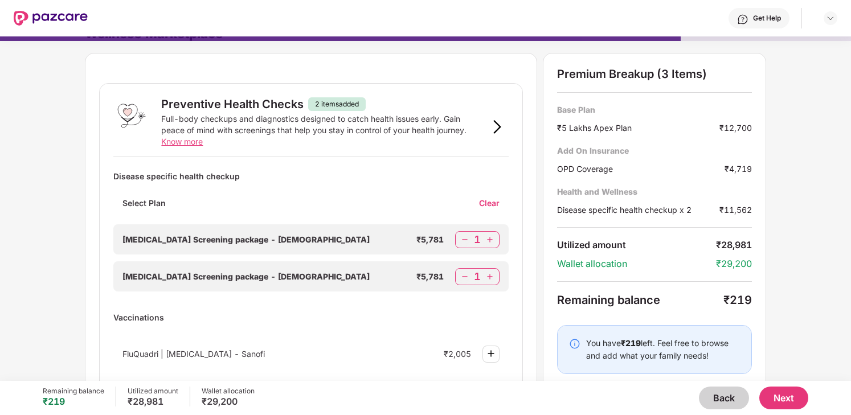
scroll to position [24, 0]
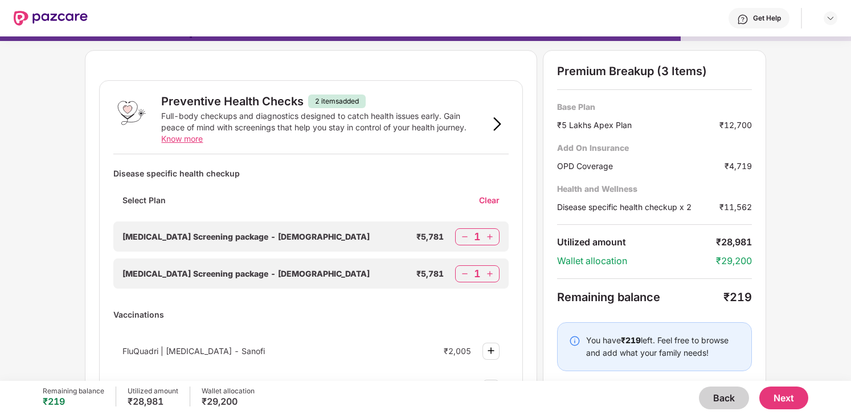
click at [195, 138] on span "Know more" at bounding box center [182, 139] width 42 height 10
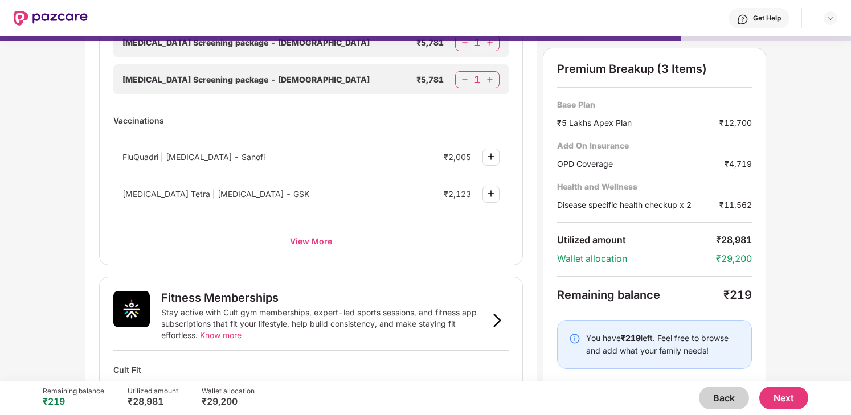
scroll to position [0, 0]
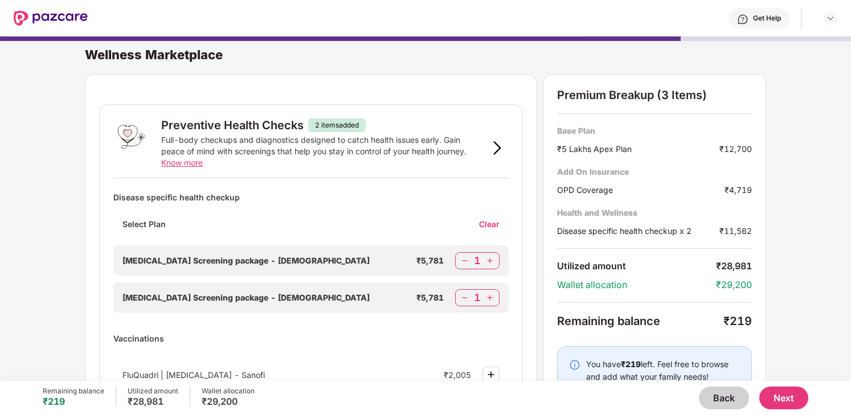
click at [723, 399] on button "Back" at bounding box center [724, 398] width 50 height 23
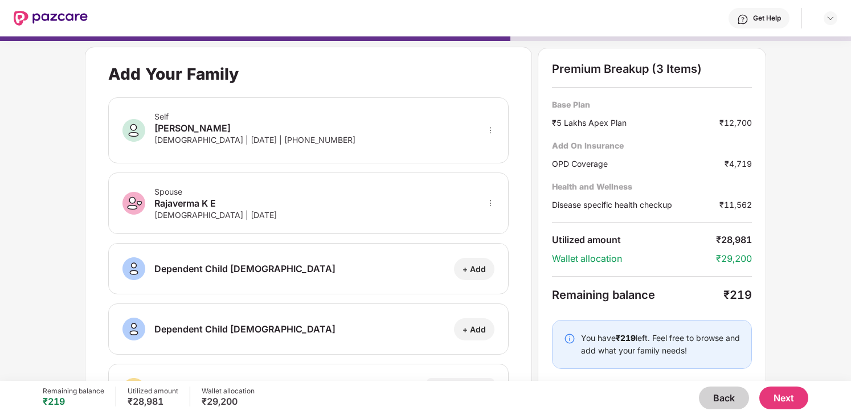
click at [723, 399] on button "Back" at bounding box center [724, 398] width 50 height 23
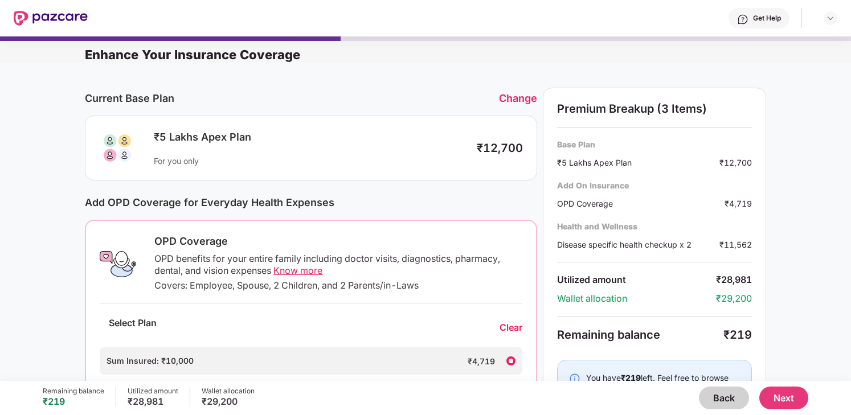
click at [723, 399] on button "Back" at bounding box center [724, 398] width 50 height 23
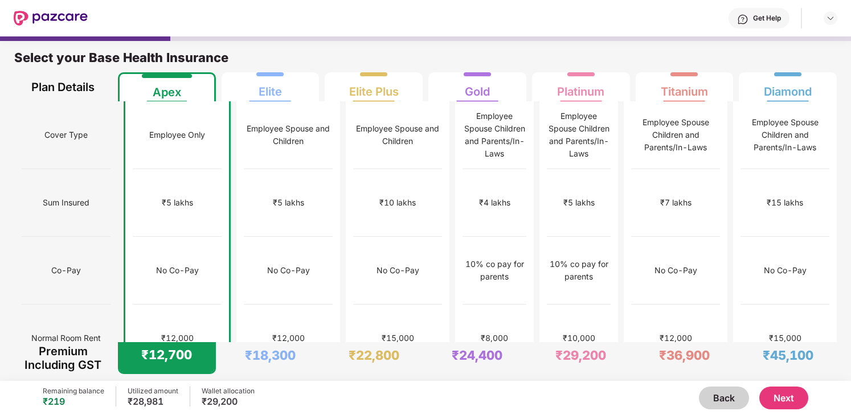
click at [789, 394] on button "Next" at bounding box center [784, 398] width 49 height 23
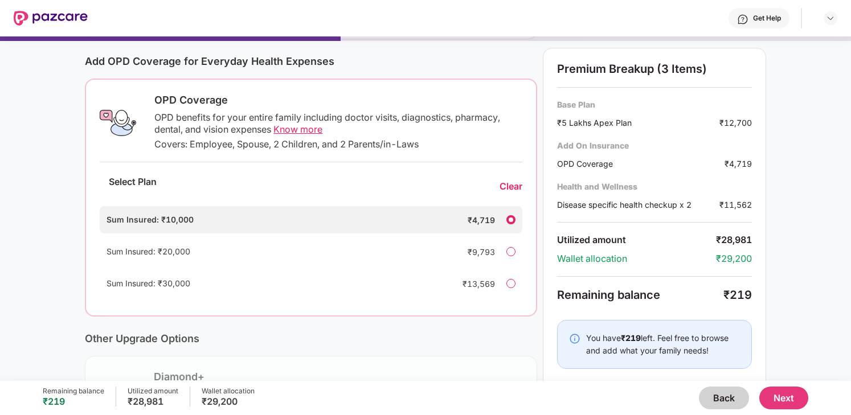
scroll to position [140, 0]
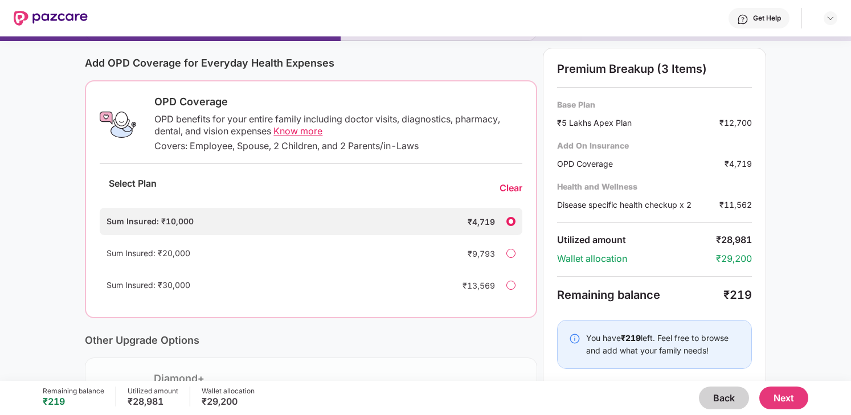
click at [312, 130] on span "Know more" at bounding box center [298, 130] width 49 height 11
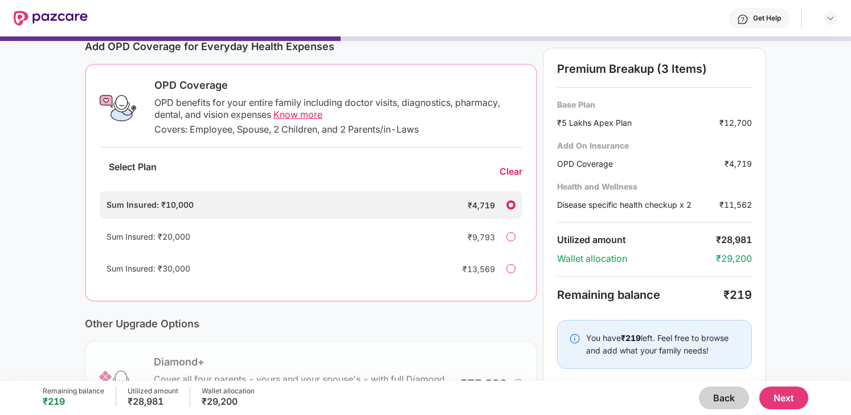
scroll to position [297, 0]
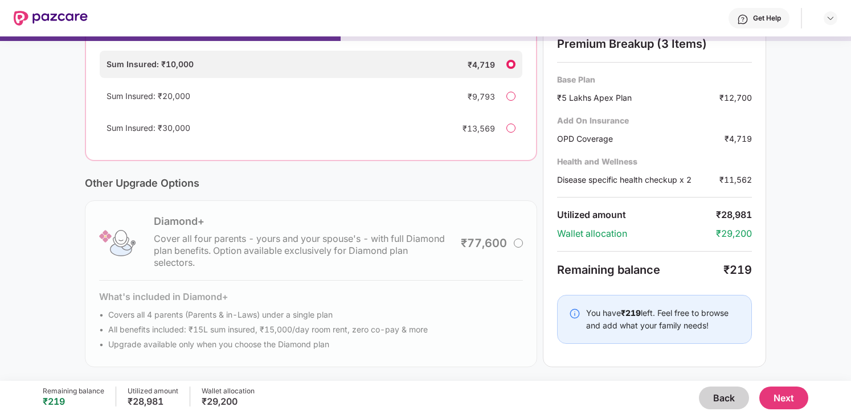
click at [793, 399] on button "Next" at bounding box center [784, 398] width 49 height 23
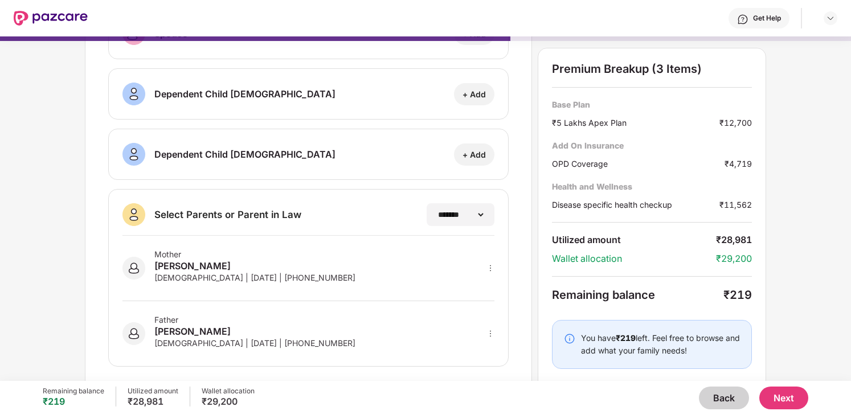
scroll to position [0, 0]
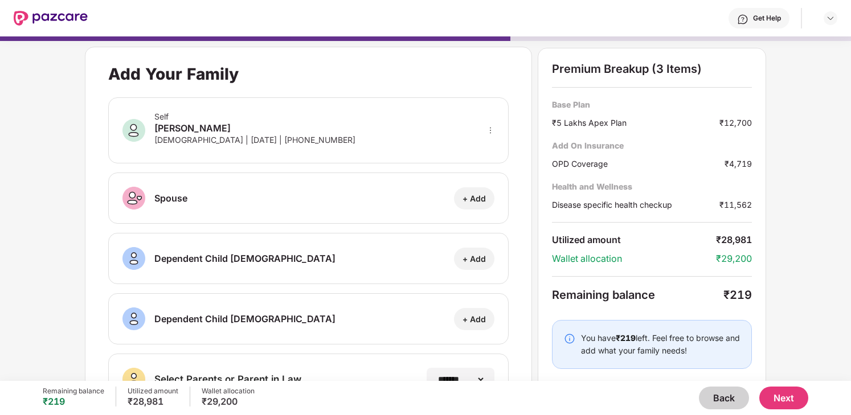
click at [495, 191] on div "Spouse + Add" at bounding box center [308, 198] width 400 height 51
click at [480, 194] on div "+ Add" at bounding box center [474, 198] width 23 height 11
select select "****"
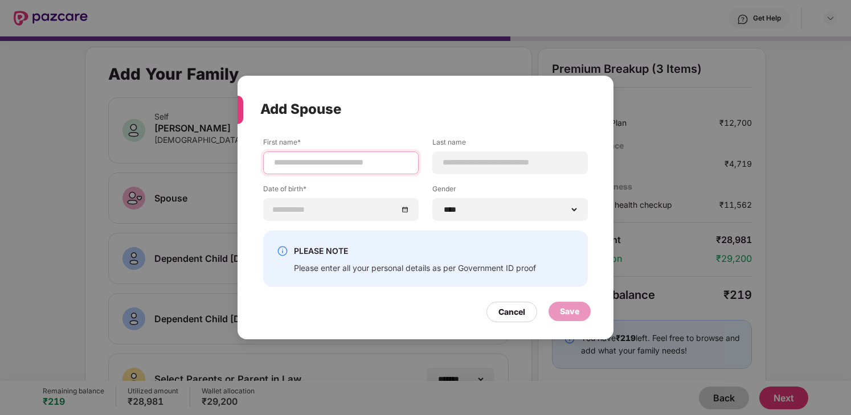
click at [348, 157] on input at bounding box center [341, 163] width 136 height 12
type input "*********"
click at [472, 162] on input at bounding box center [510, 163] width 136 height 12
type input "***"
click at [340, 198] on div at bounding box center [341, 209] width 156 height 23
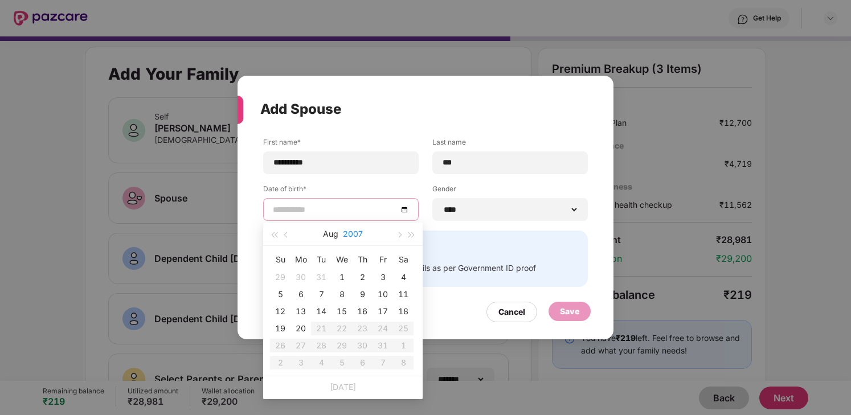
click at [347, 237] on button "2007" at bounding box center [353, 234] width 20 height 23
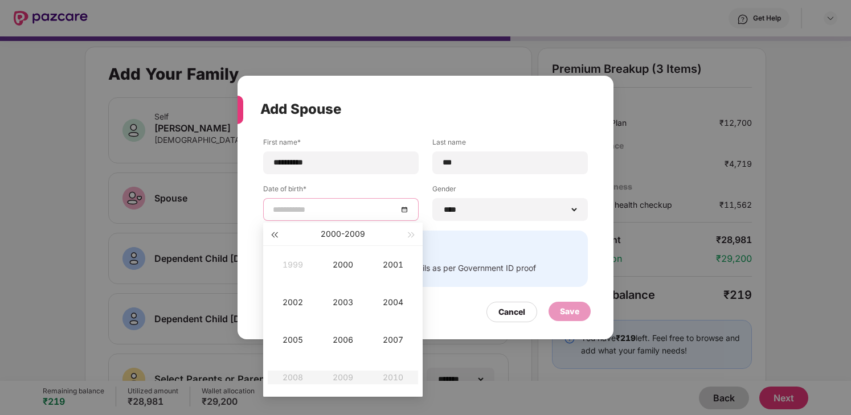
click at [276, 236] on span "button" at bounding box center [274, 235] width 6 height 6
type input "**********"
click at [346, 305] on div "1993" at bounding box center [343, 303] width 34 height 14
type input "**********"
click at [338, 309] on div "May" at bounding box center [343, 303] width 34 height 14
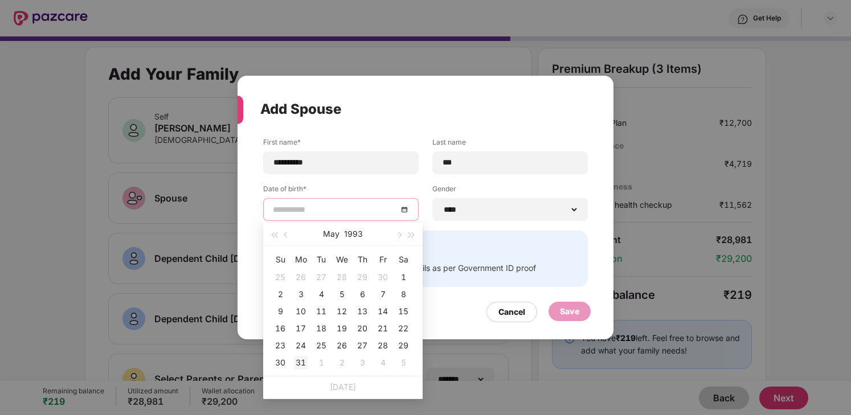
type input "**********"
click at [298, 362] on div "31" at bounding box center [301, 363] width 14 height 14
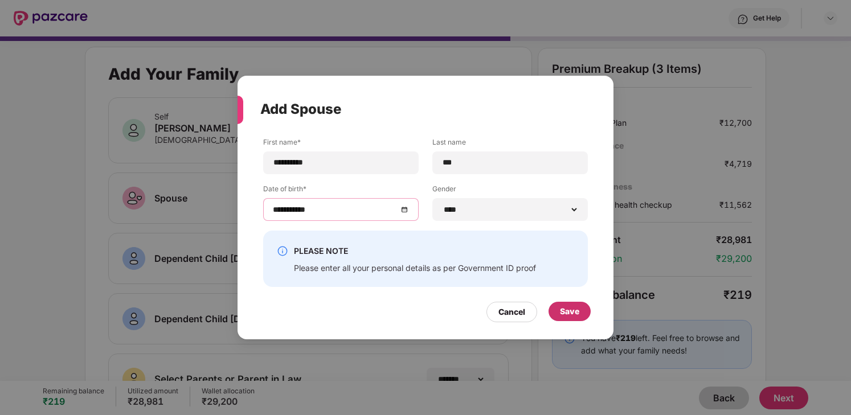
click at [565, 314] on div "Save" at bounding box center [569, 311] width 19 height 13
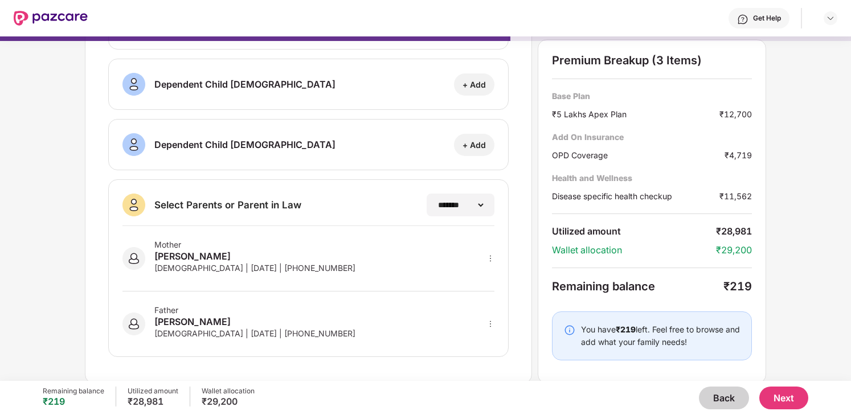
scroll to position [187, 0]
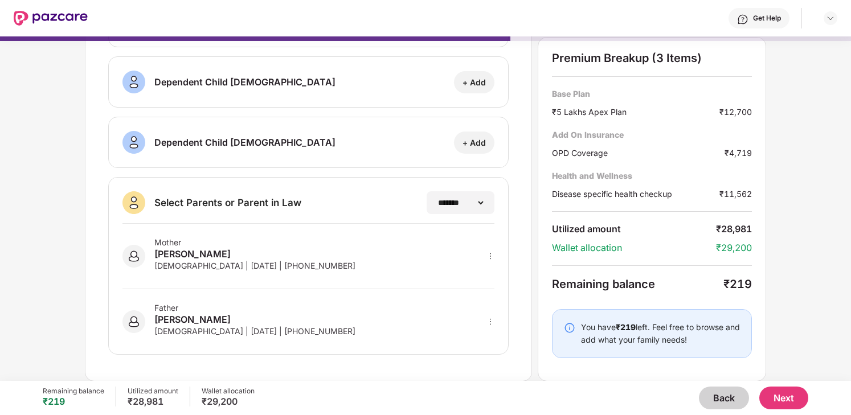
click at [789, 399] on button "Next" at bounding box center [784, 398] width 49 height 23
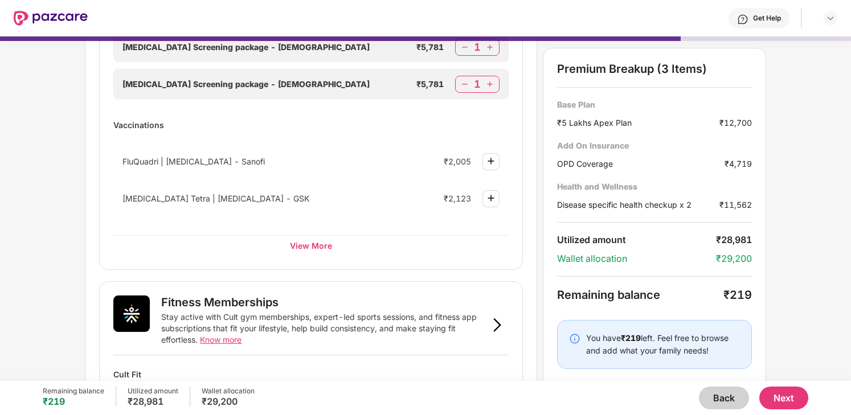
scroll to position [0, 0]
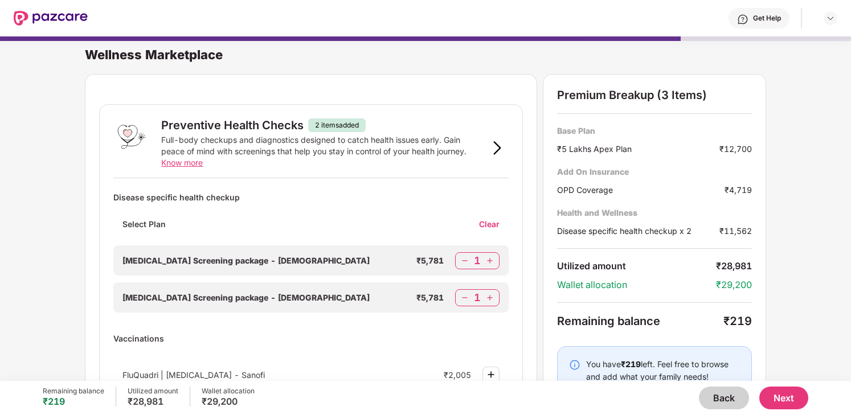
click at [177, 161] on span "Know more" at bounding box center [182, 163] width 42 height 10
click at [488, 222] on div "Clear" at bounding box center [494, 224] width 30 height 11
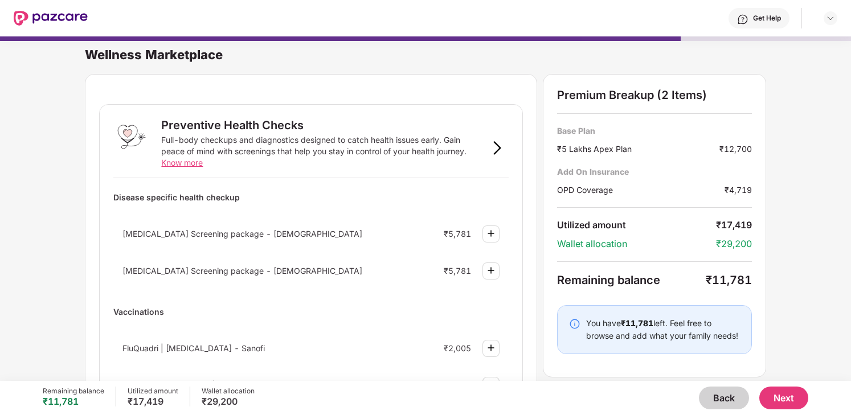
scroll to position [19, 0]
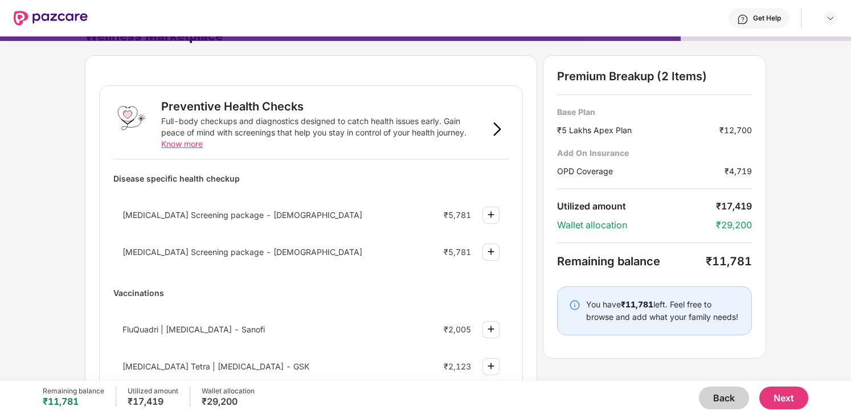
click at [493, 219] on img at bounding box center [491, 215] width 14 height 14
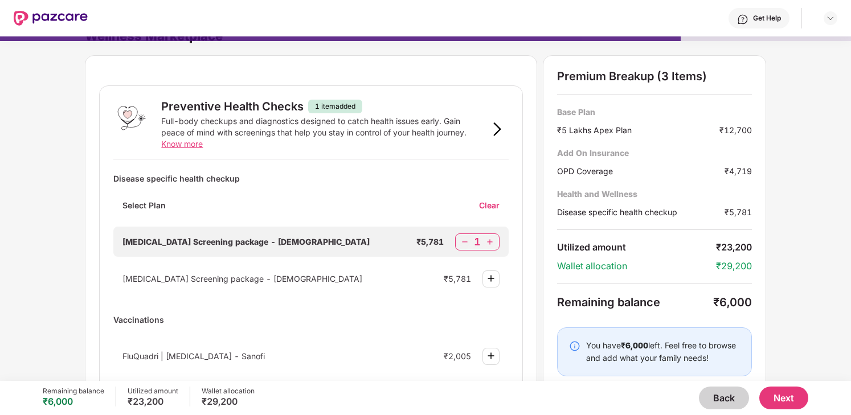
click at [492, 278] on img at bounding box center [491, 279] width 14 height 14
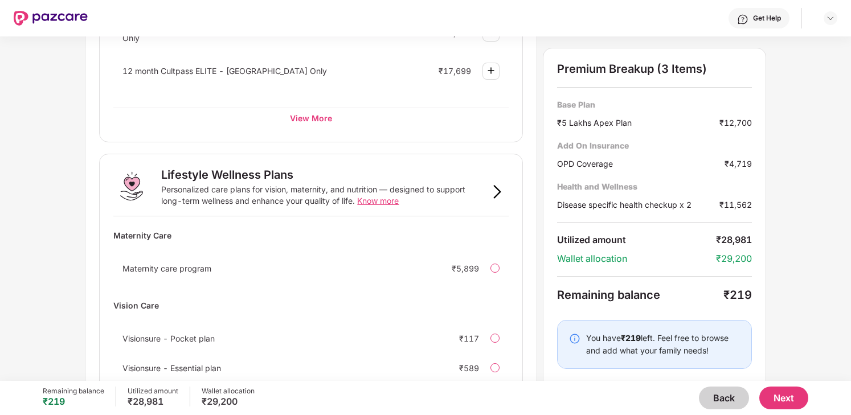
scroll to position [734, 0]
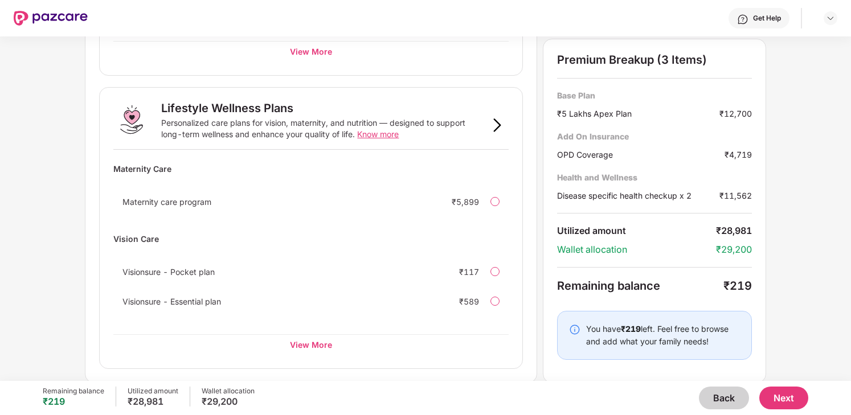
click at [725, 394] on button "Back" at bounding box center [724, 398] width 50 height 23
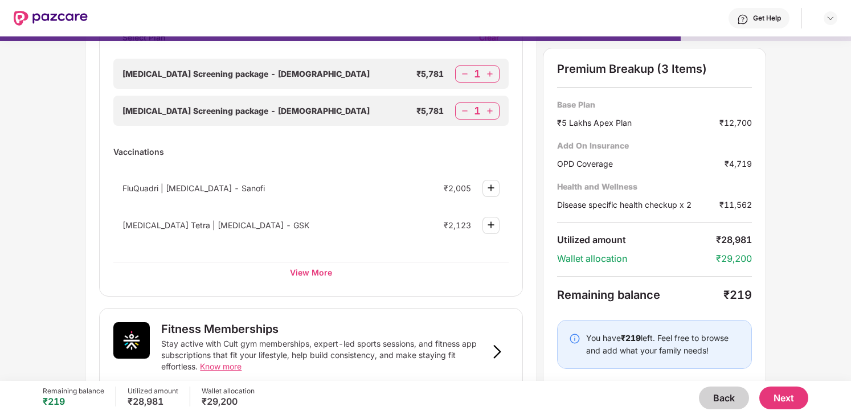
click at [725, 394] on button "Back" at bounding box center [724, 398] width 50 height 23
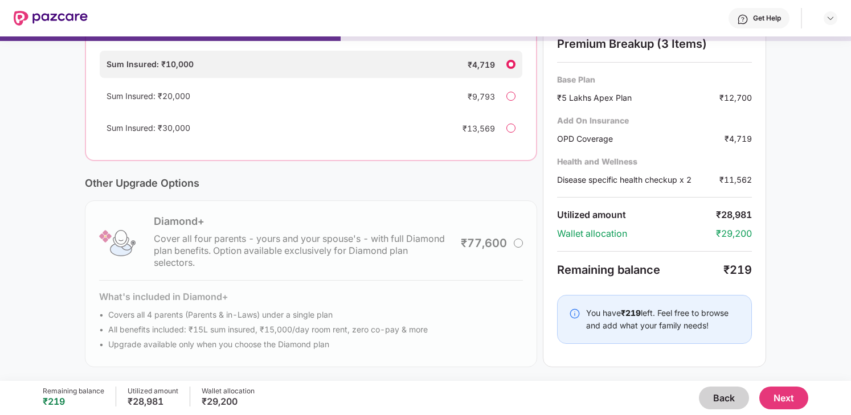
click at [725, 394] on button "Back" at bounding box center [724, 398] width 50 height 23
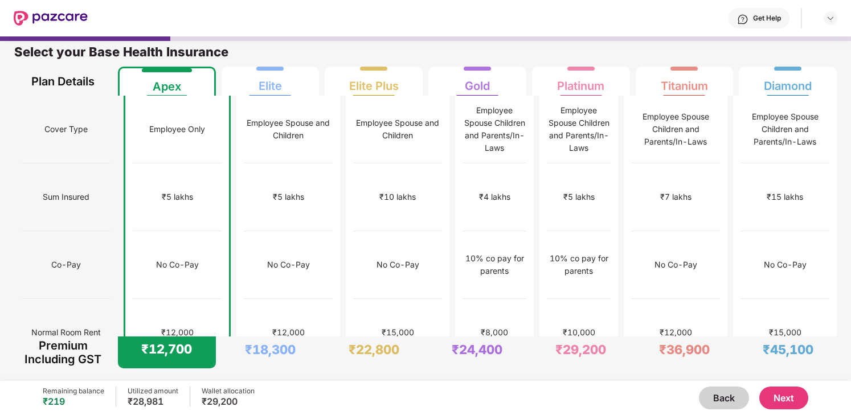
click at [725, 394] on button "Back" at bounding box center [724, 398] width 50 height 23
click at [725, 394] on div "Back Next" at bounding box center [532, 398] width 554 height 23
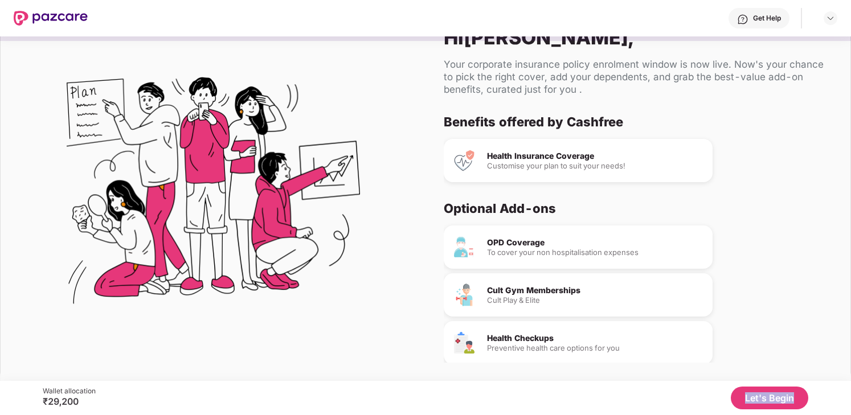
click at [725, 394] on div "Let's Begin" at bounding box center [452, 398] width 713 height 23
click at [807, 304] on div "OPD Coverage To cover your non hospitalisation expenses Cult Gym Memberships Cu…" at bounding box center [634, 315] width 380 height 178
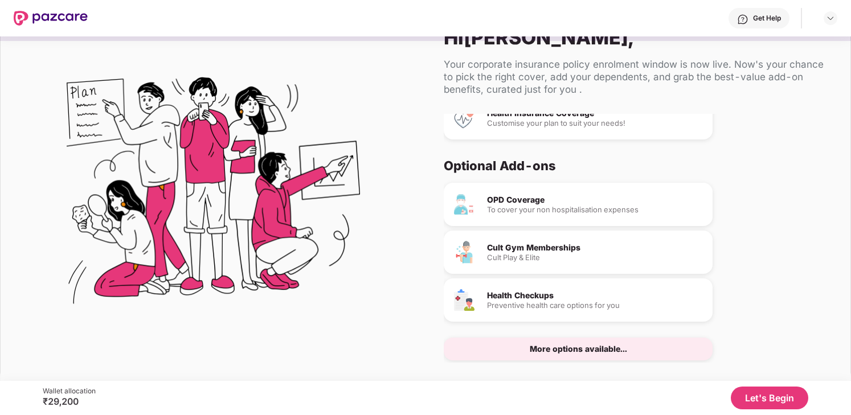
scroll to position [58, 0]
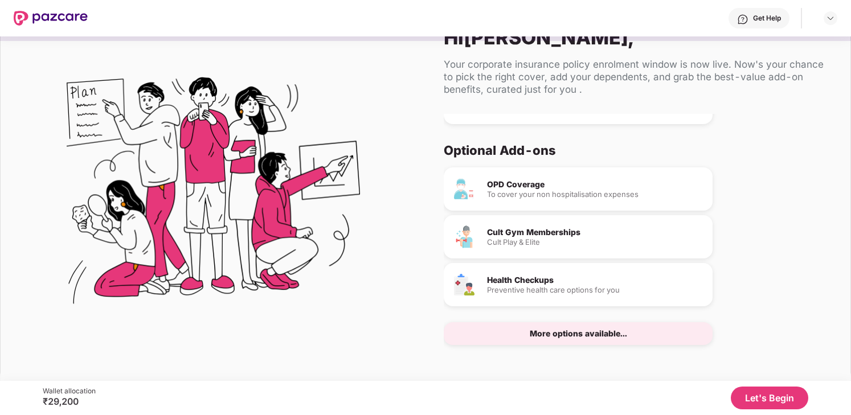
click at [538, 280] on div "Health Checkups" at bounding box center [595, 280] width 217 height 8
click at [763, 399] on button "Let's Begin" at bounding box center [769, 398] width 77 height 23
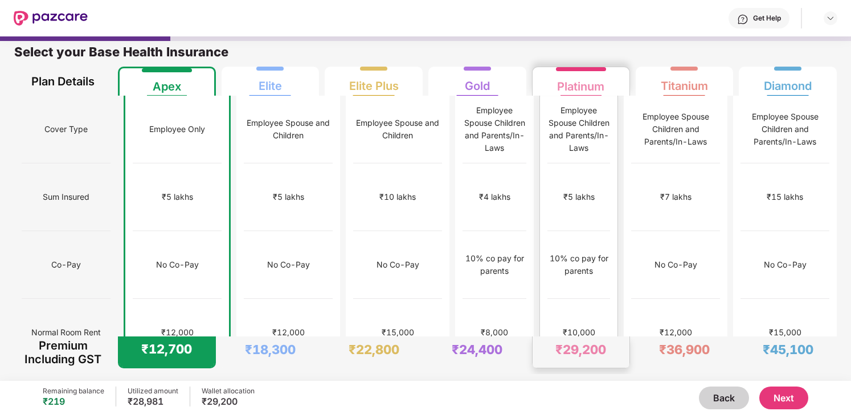
click at [603, 311] on div "₹10,000" at bounding box center [579, 333] width 63 height 68
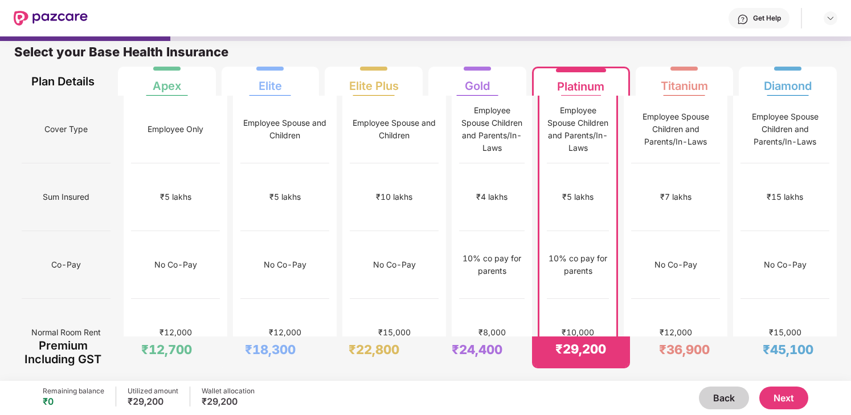
click at [784, 401] on button "Next" at bounding box center [784, 398] width 49 height 23
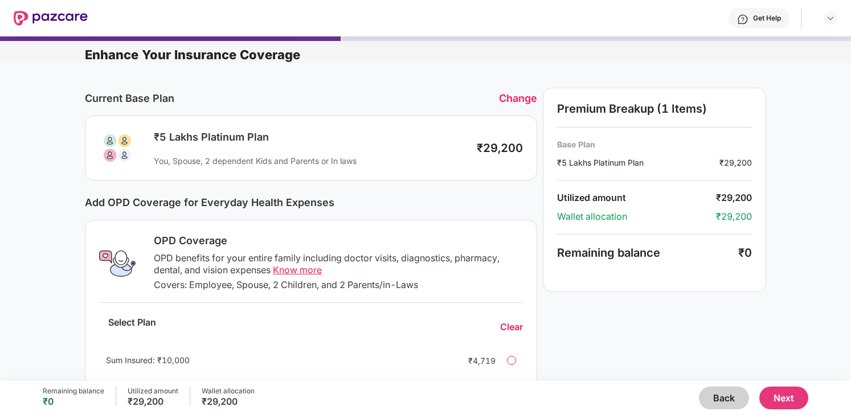
scroll to position [296, 0]
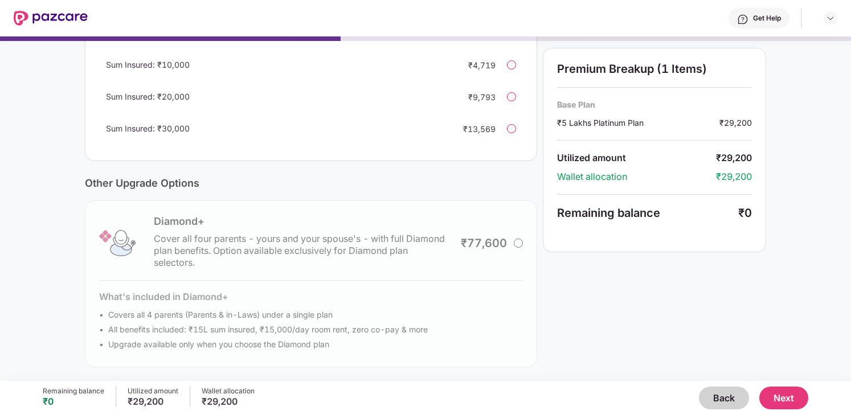
click at [795, 393] on button "Next" at bounding box center [784, 398] width 49 height 23
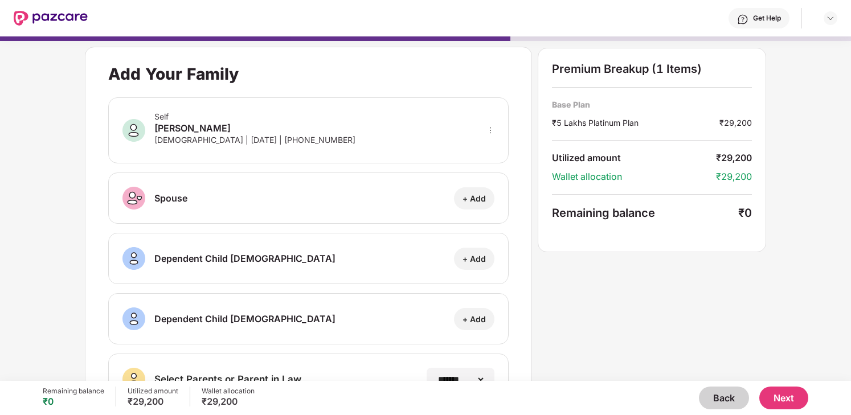
click at [797, 400] on button "Next" at bounding box center [784, 398] width 49 height 23
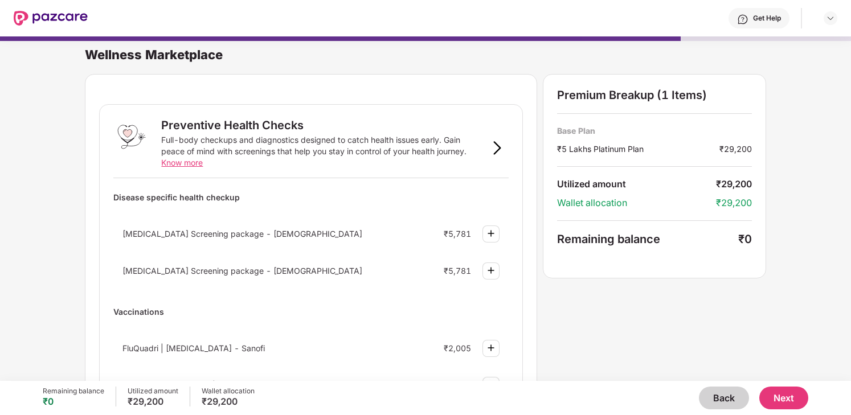
click at [729, 397] on button "Back" at bounding box center [724, 398] width 50 height 23
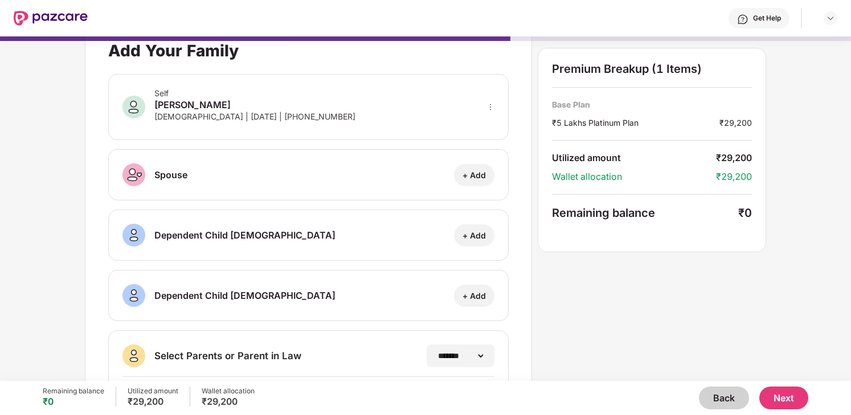
scroll to position [21, 0]
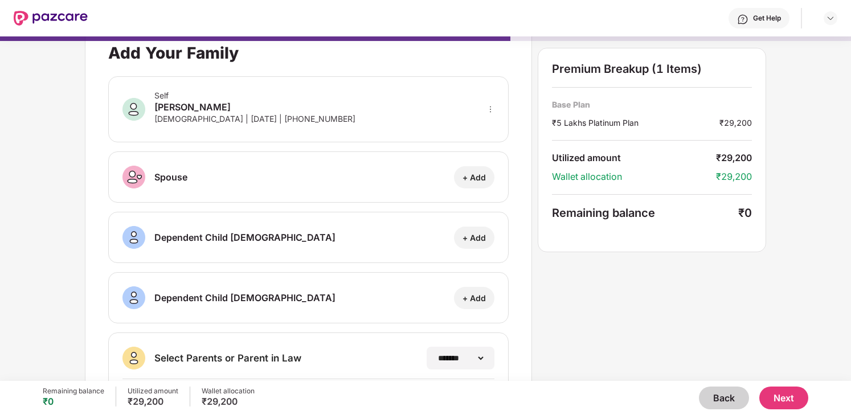
click at [483, 174] on div "+ Add" at bounding box center [474, 177] width 23 height 11
select select "****"
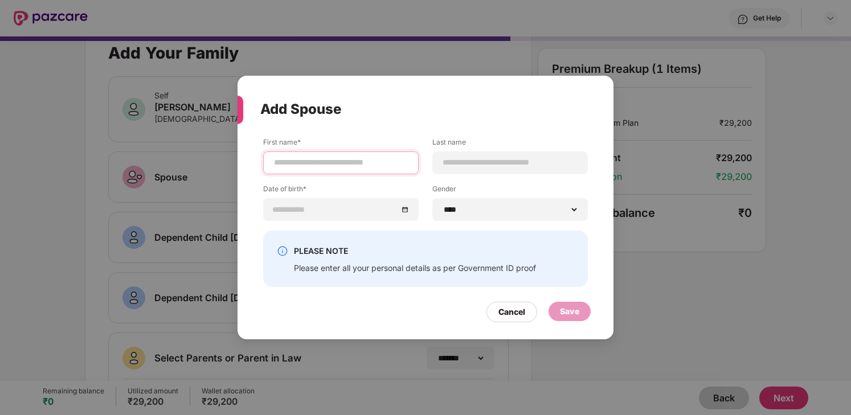
click at [328, 166] on input at bounding box center [341, 163] width 136 height 12
type input "*********"
click at [476, 164] on input at bounding box center [510, 163] width 136 height 12
type input "***"
click at [346, 205] on input at bounding box center [335, 209] width 125 height 13
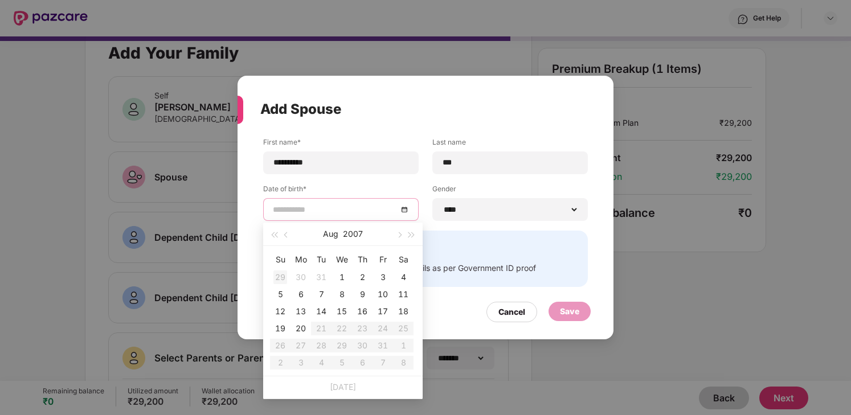
type input "**********"
click at [283, 233] on button "button" at bounding box center [286, 234] width 13 height 23
click at [334, 240] on button "[DATE]" at bounding box center [331, 234] width 26 height 23
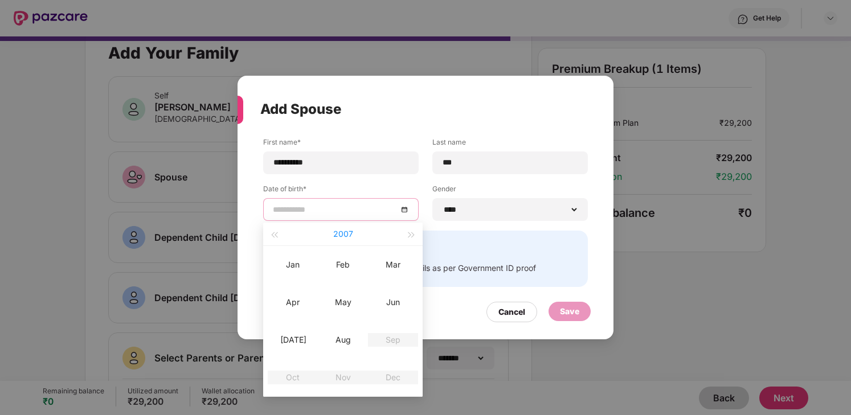
click at [348, 238] on button "2007" at bounding box center [343, 234] width 20 height 23
type input "**********"
click at [276, 236] on span "button" at bounding box center [274, 235] width 6 height 6
type input "**********"
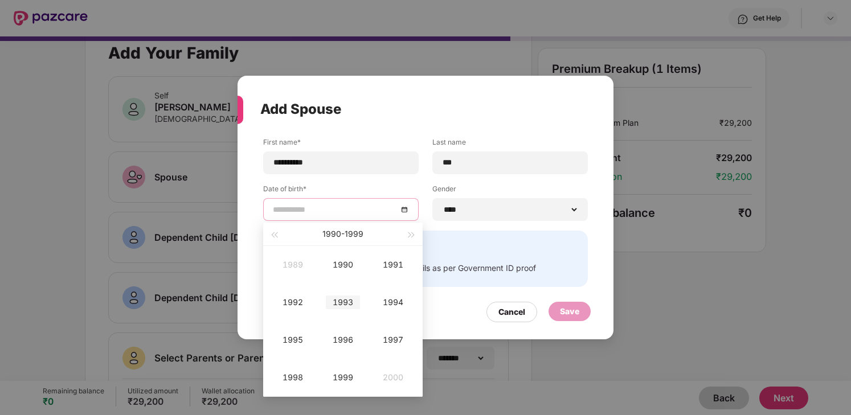
click at [338, 305] on div "1993" at bounding box center [343, 303] width 34 height 14
type input "**********"
click at [341, 304] on div "May" at bounding box center [343, 303] width 34 height 14
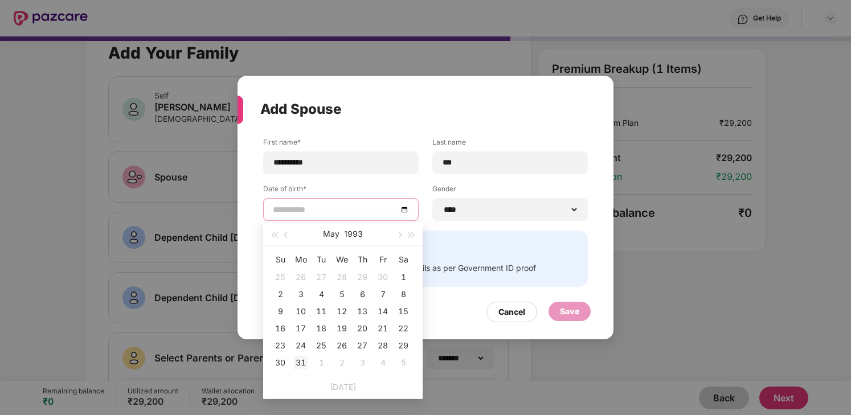
type input "**********"
click at [305, 364] on div "31" at bounding box center [301, 363] width 14 height 14
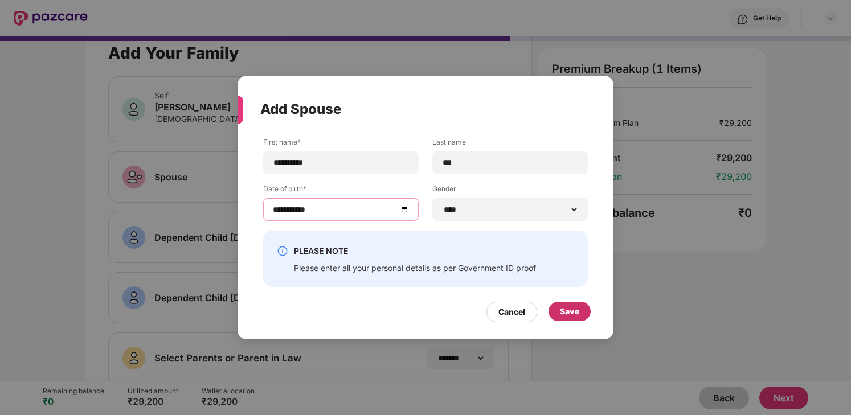
click at [578, 312] on div "Save" at bounding box center [569, 311] width 19 height 13
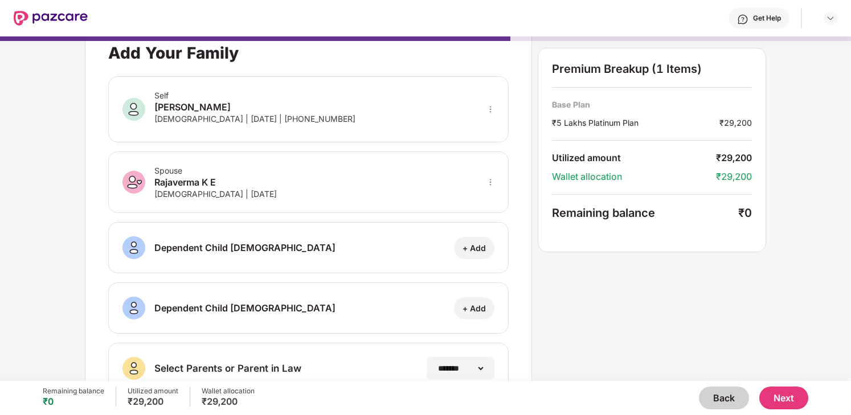
click at [790, 397] on button "Next" at bounding box center [784, 398] width 49 height 23
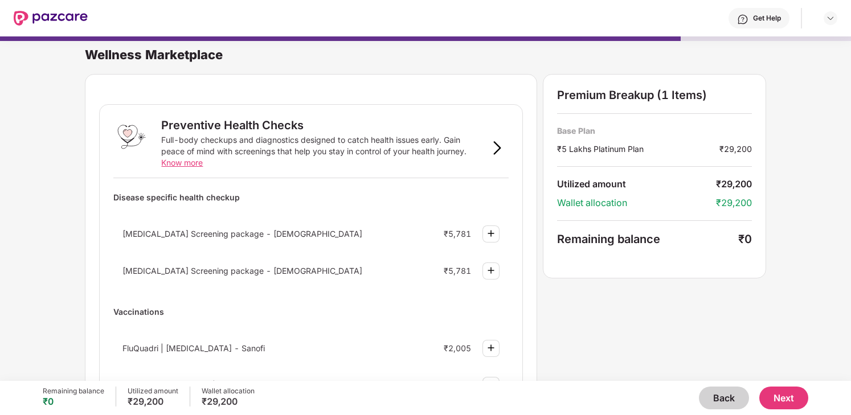
click at [797, 398] on button "Next" at bounding box center [784, 398] width 49 height 23
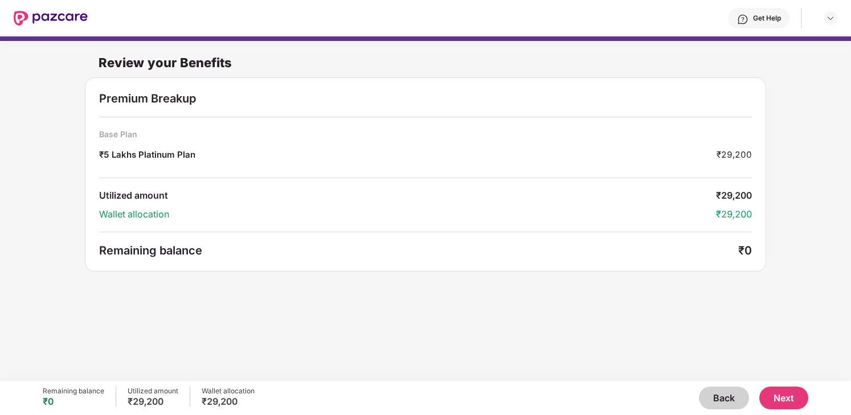
click at [797, 398] on button "Next" at bounding box center [784, 398] width 49 height 23
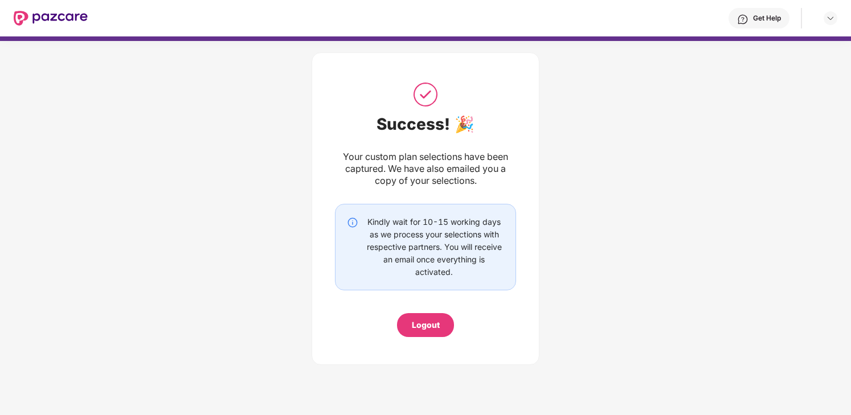
click at [433, 326] on div "Logout" at bounding box center [426, 325] width 28 height 13
